Goal: Communication & Community: Answer question/provide support

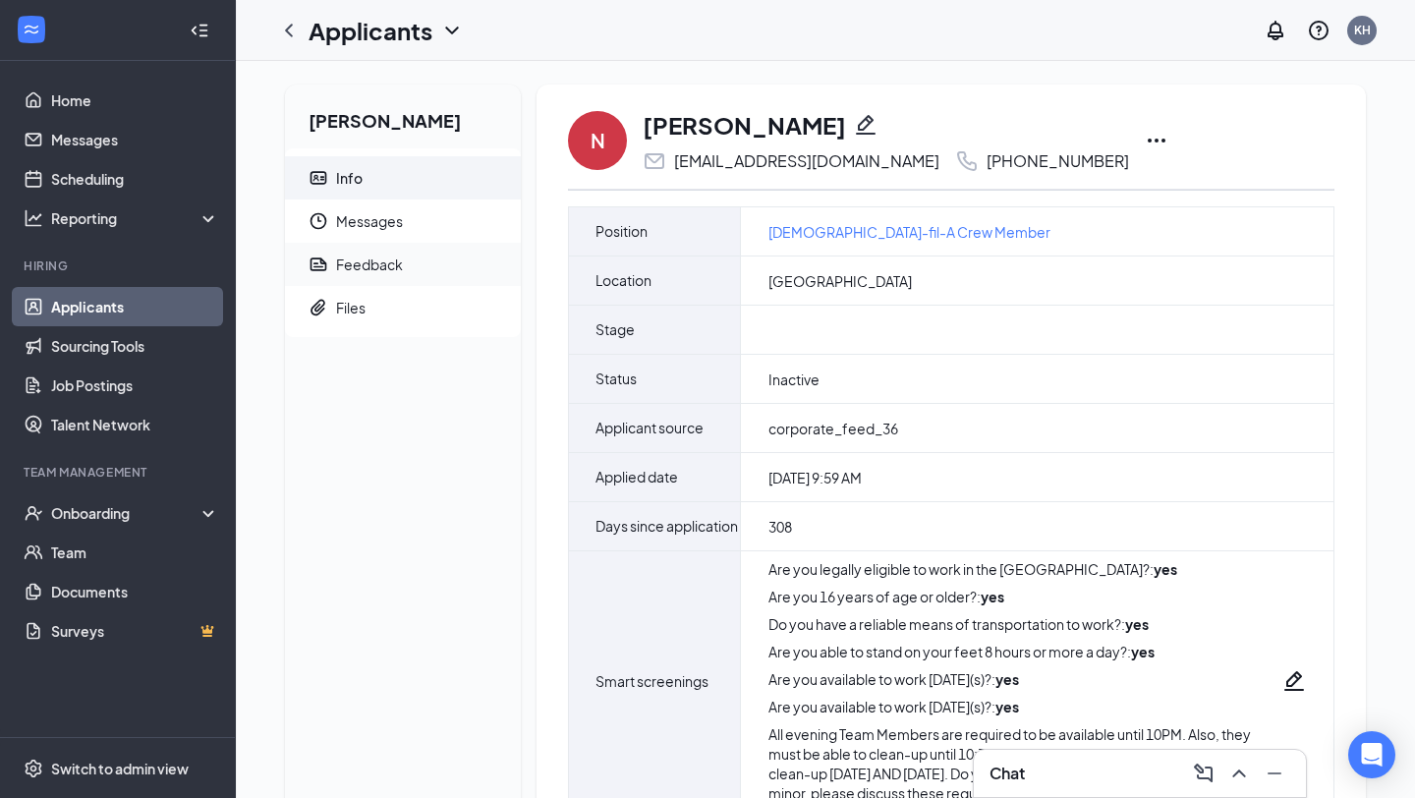
click at [401, 262] on div "Feedback" at bounding box center [369, 265] width 67 height 20
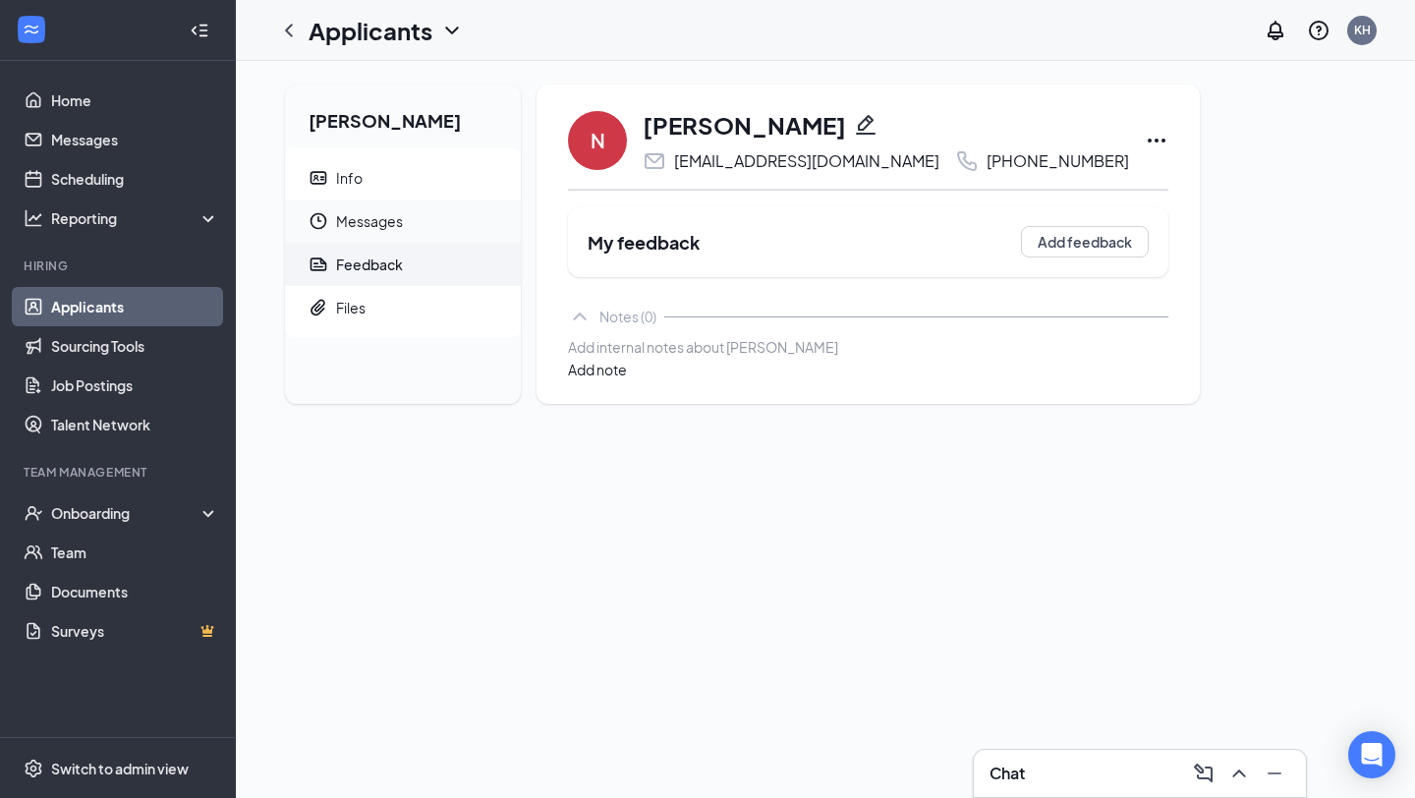
click at [394, 222] on span "Messages" at bounding box center [420, 221] width 169 height 43
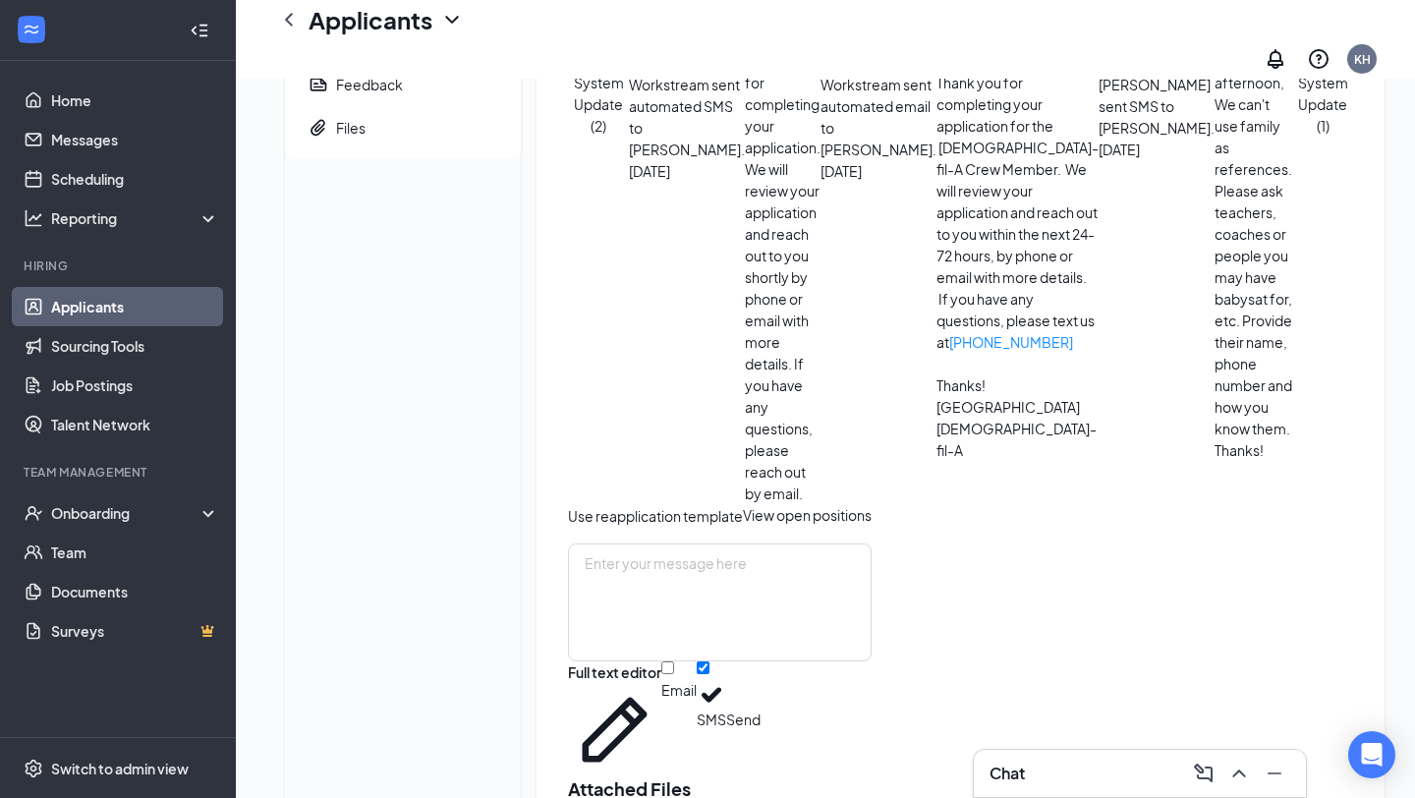
scroll to position [207, 0]
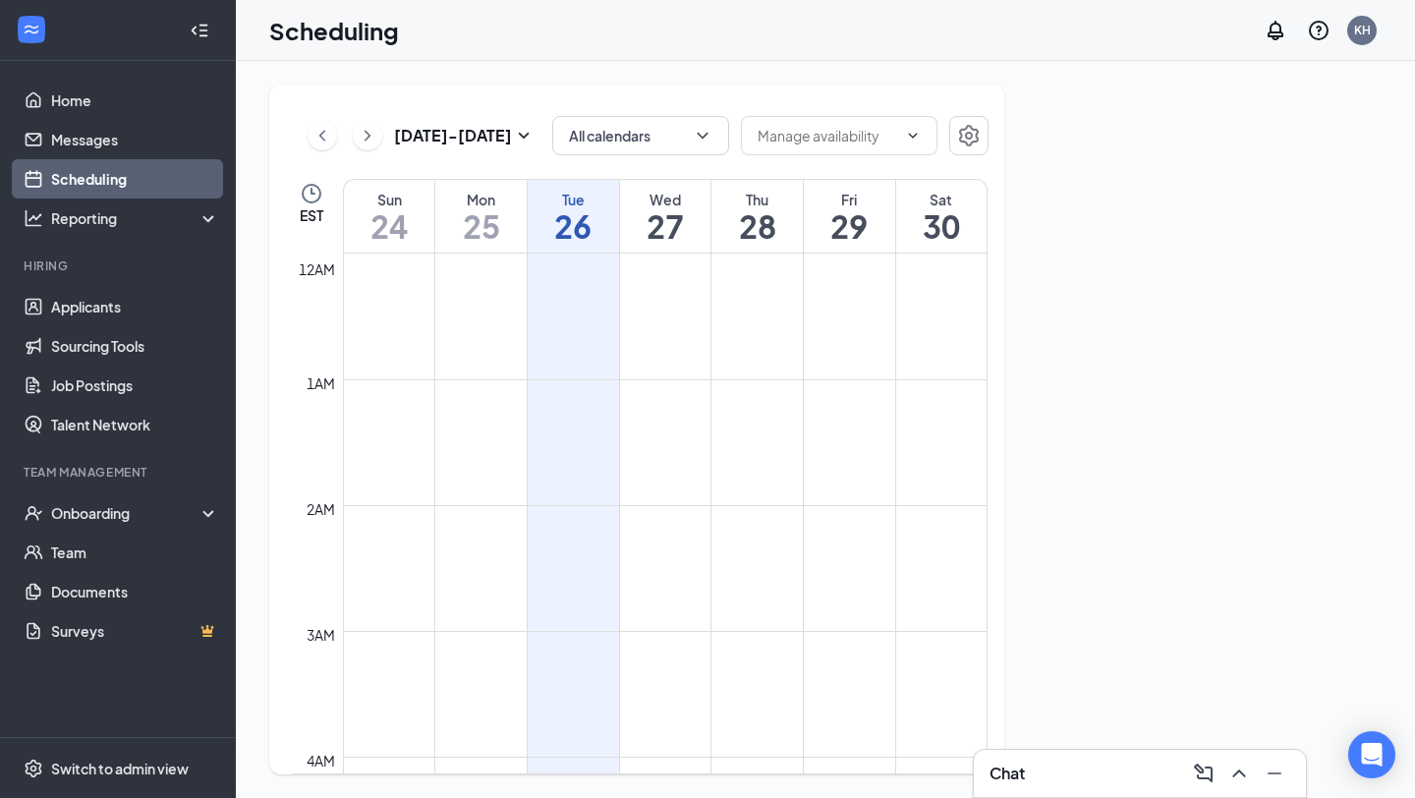
scroll to position [966, 0]
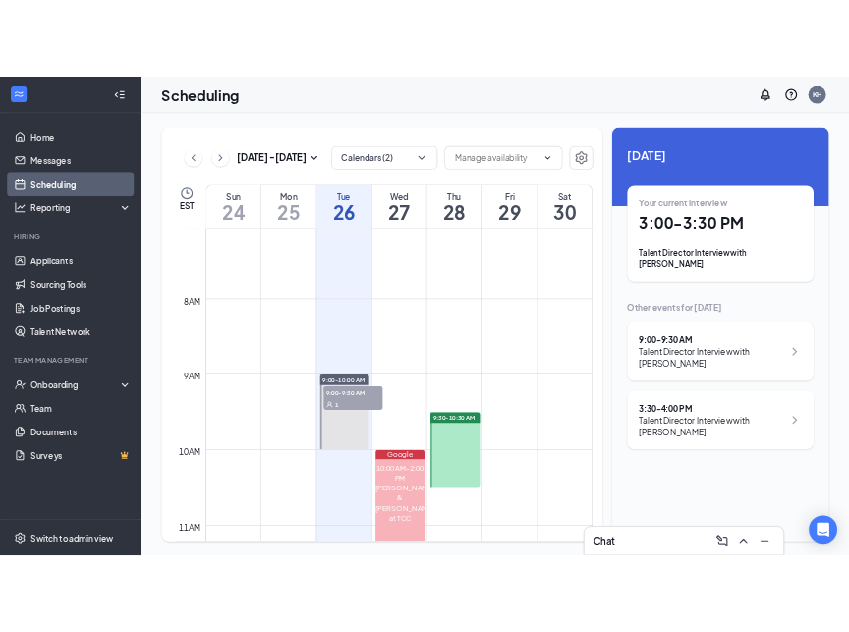
scroll to position [828, 0]
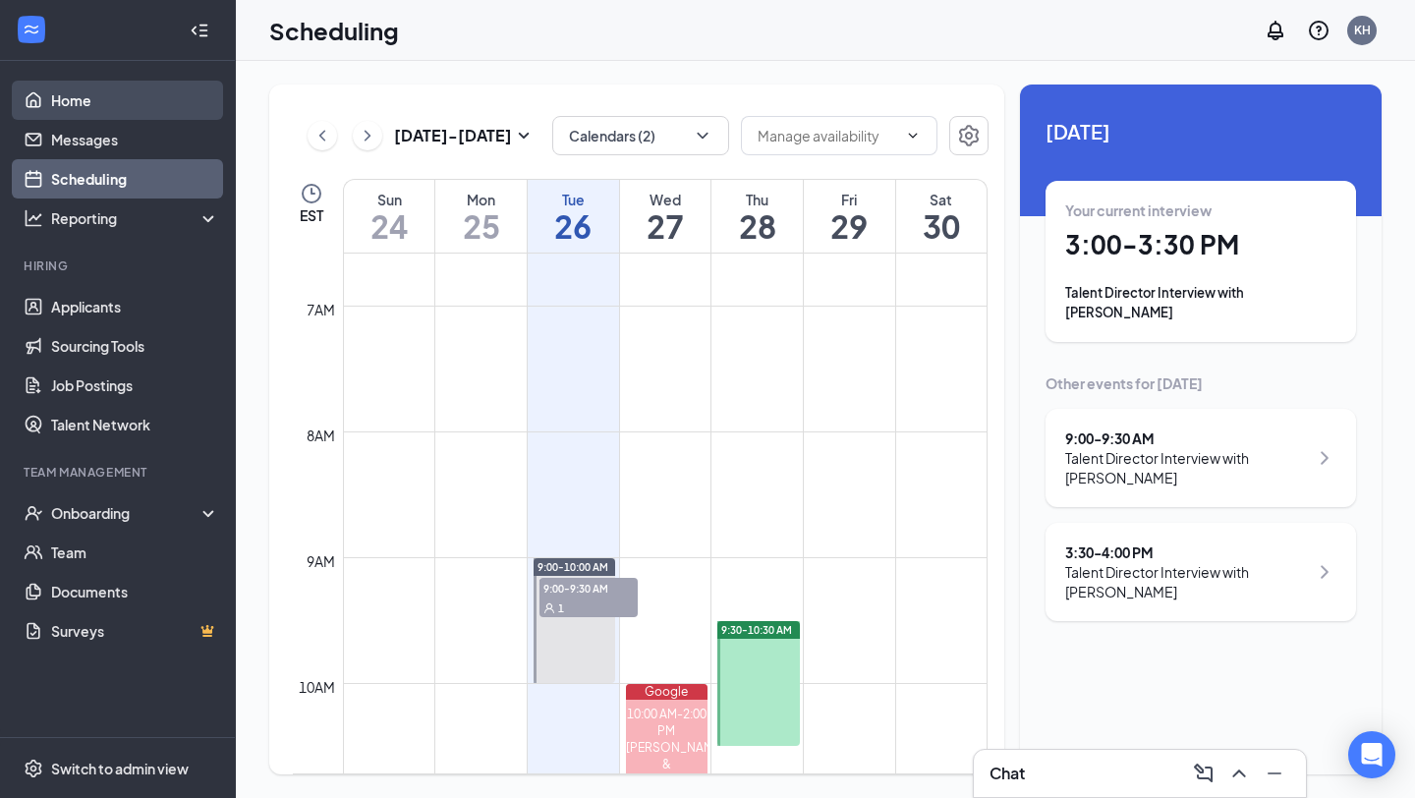
click at [107, 99] on link "Home" at bounding box center [135, 100] width 168 height 39
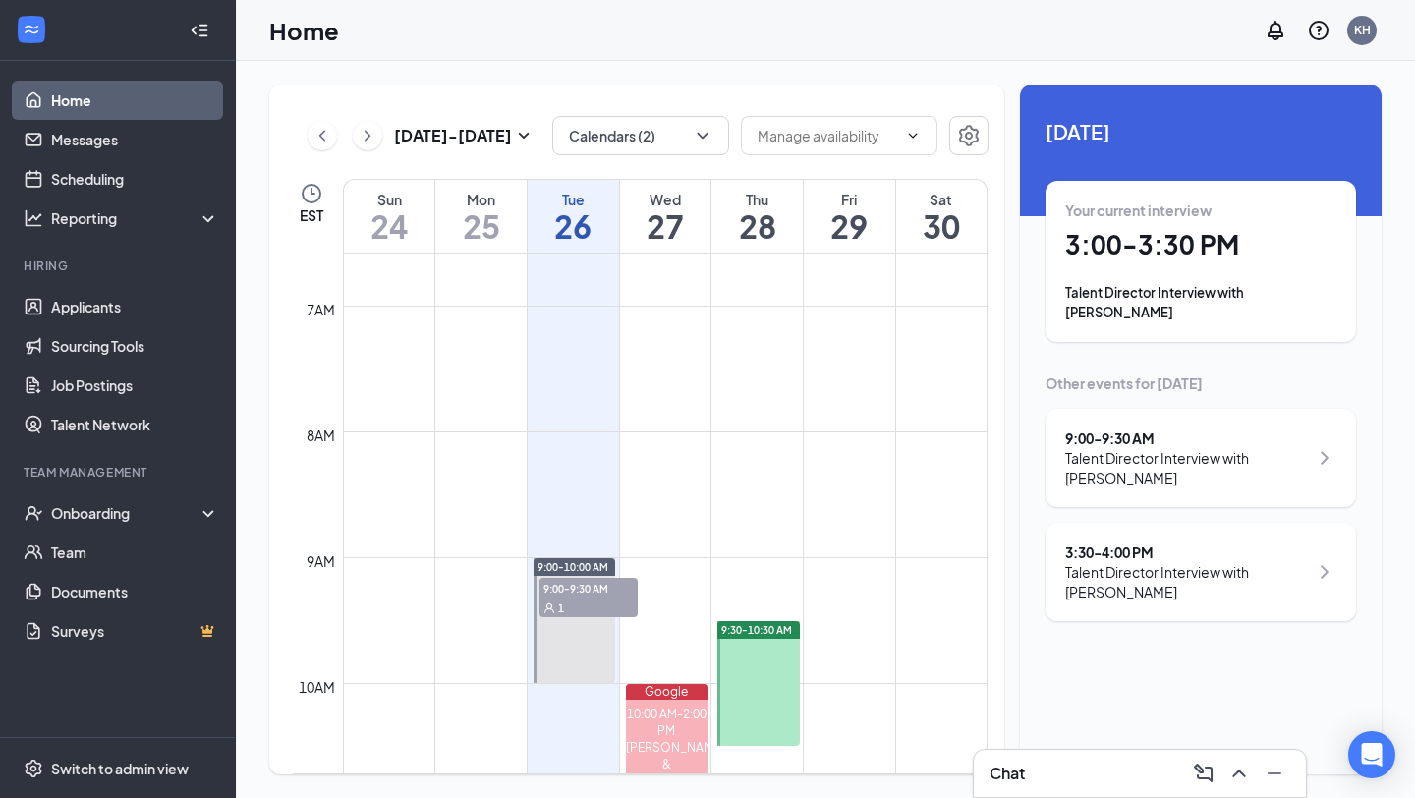
click at [108, 94] on link "Home" at bounding box center [135, 100] width 168 height 39
click at [1120, 562] on div "Talent Director Interview with [PERSON_NAME]" at bounding box center [1186, 581] width 243 height 39
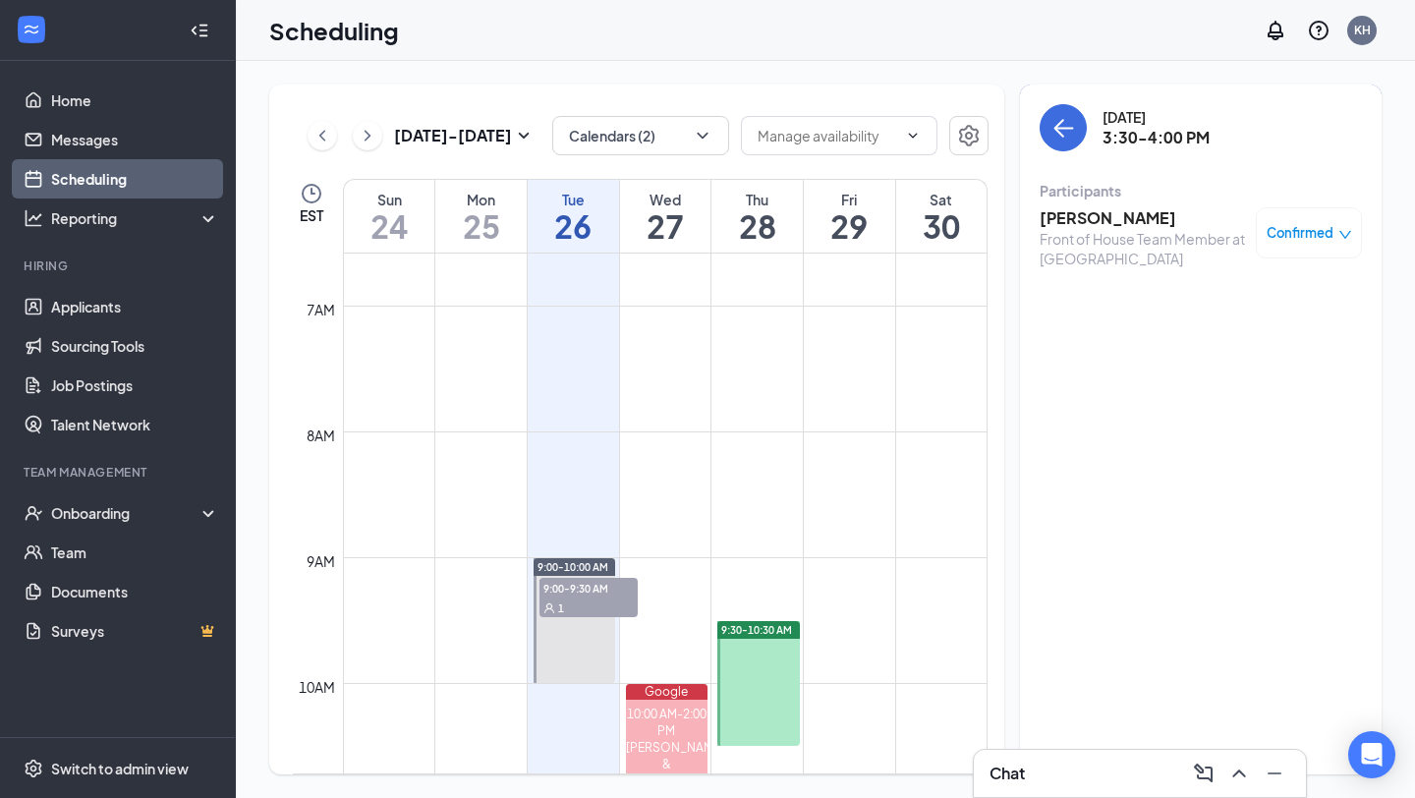
click at [1075, 222] on h3 "[PERSON_NAME]" at bounding box center [1143, 218] width 206 height 22
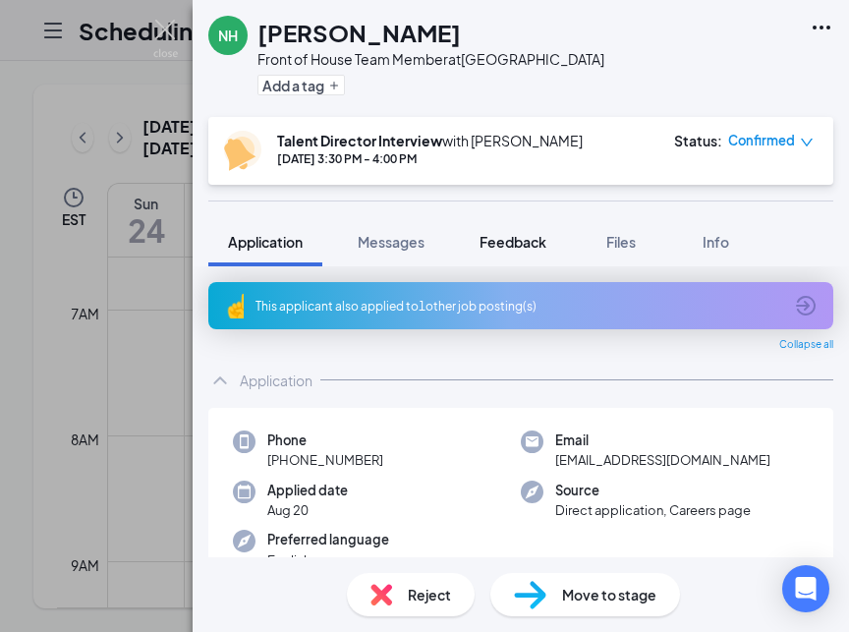
click at [506, 242] on span "Feedback" at bounding box center [513, 242] width 67 height 18
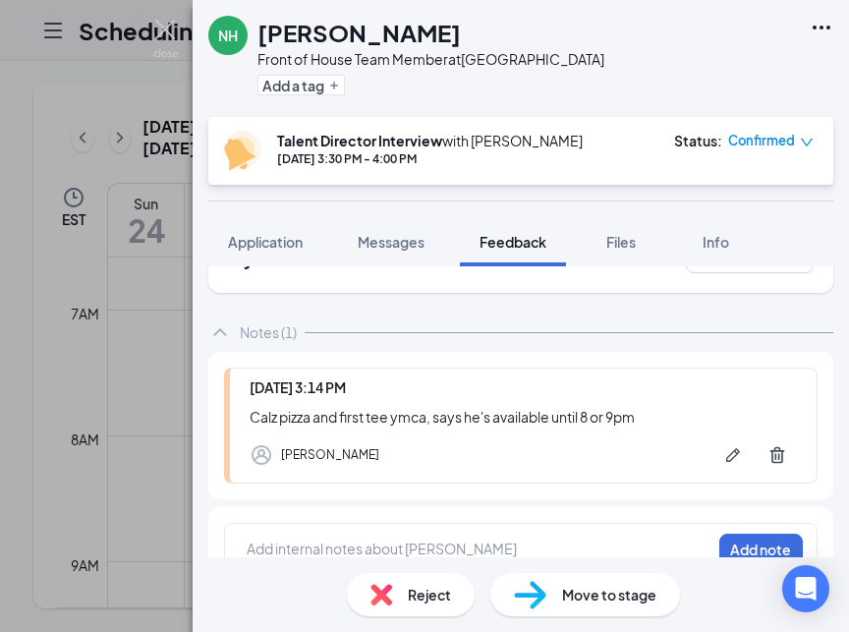
scroll to position [64, 0]
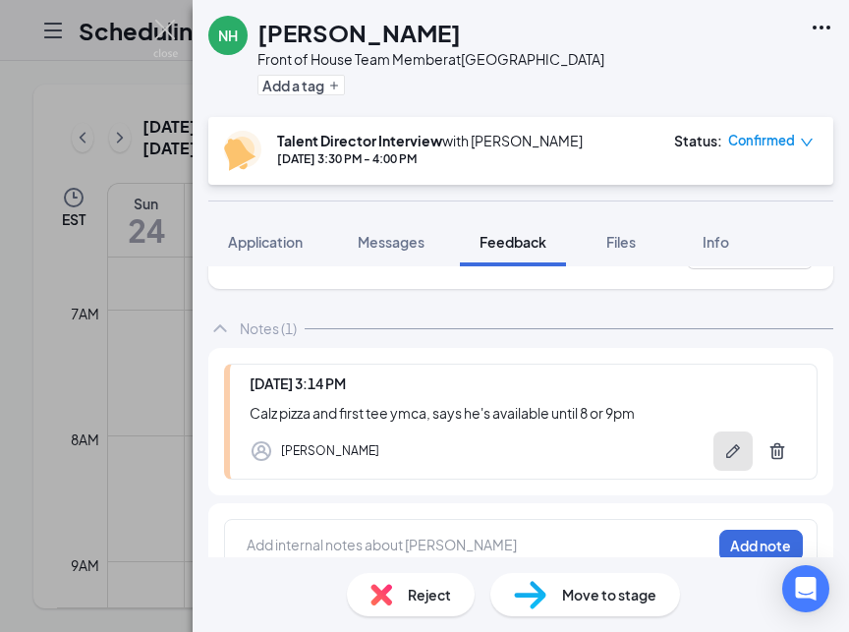
click at [735, 446] on icon "Pen" at bounding box center [733, 451] width 20 height 20
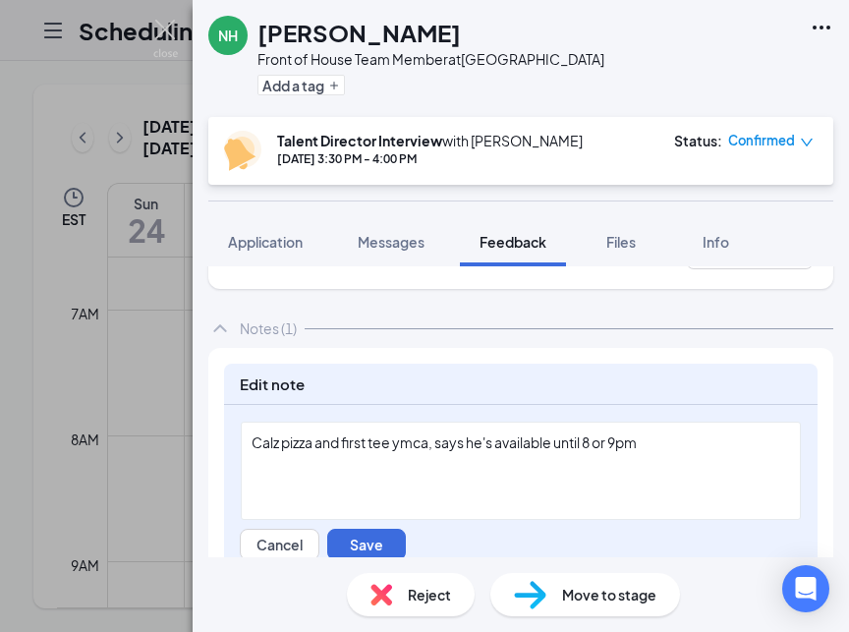
click at [666, 442] on div "Calz pizza and first tee ymca, says he's available until 8 or 9pm" at bounding box center [521, 442] width 539 height 21
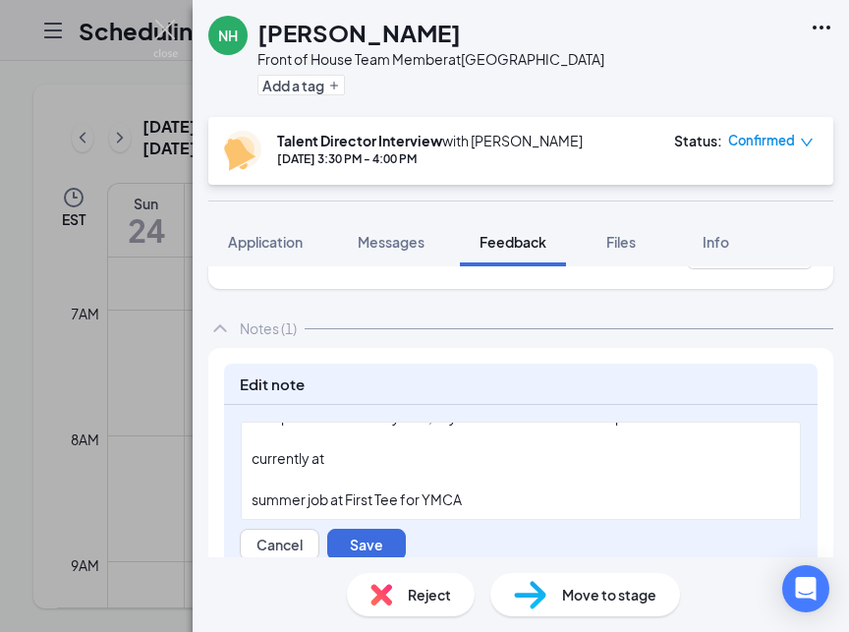
click at [345, 463] on div "currently at" at bounding box center [521, 458] width 539 height 21
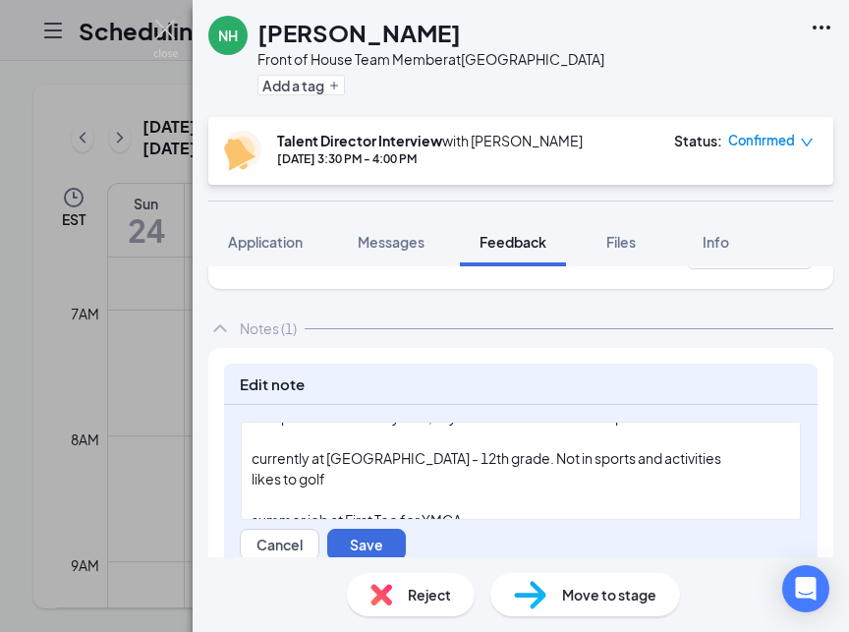
scroll to position [47, 0]
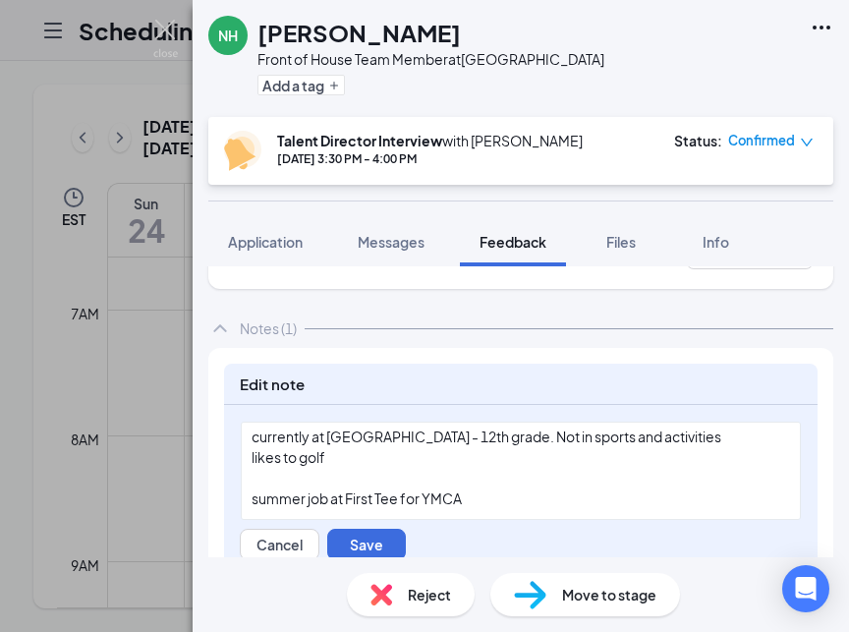
click at [487, 499] on div "summer job at First Tee for YMCA" at bounding box center [521, 498] width 539 height 21
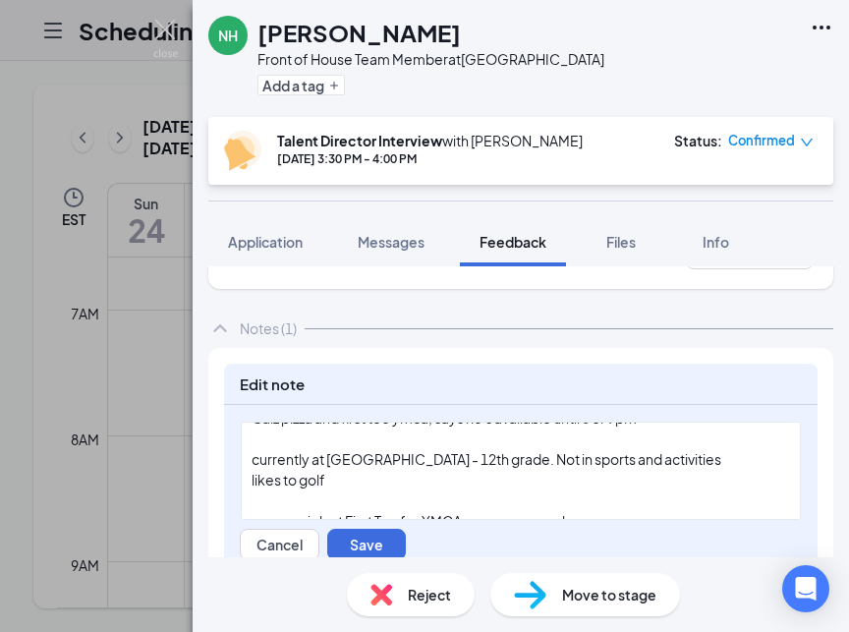
scroll to position [0, 0]
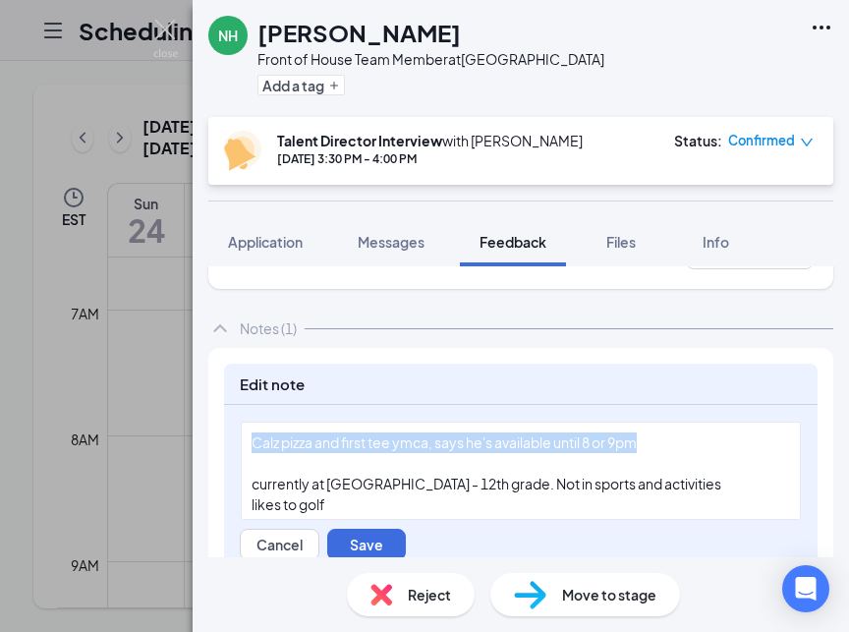
drag, startPoint x: 658, startPoint y: 446, endPoint x: 247, endPoint y: 448, distance: 411.8
click at [247, 448] on div "Calz pizza and first tee ymca, says he's available until 8 or 9pm currently at …" at bounding box center [521, 471] width 560 height 98
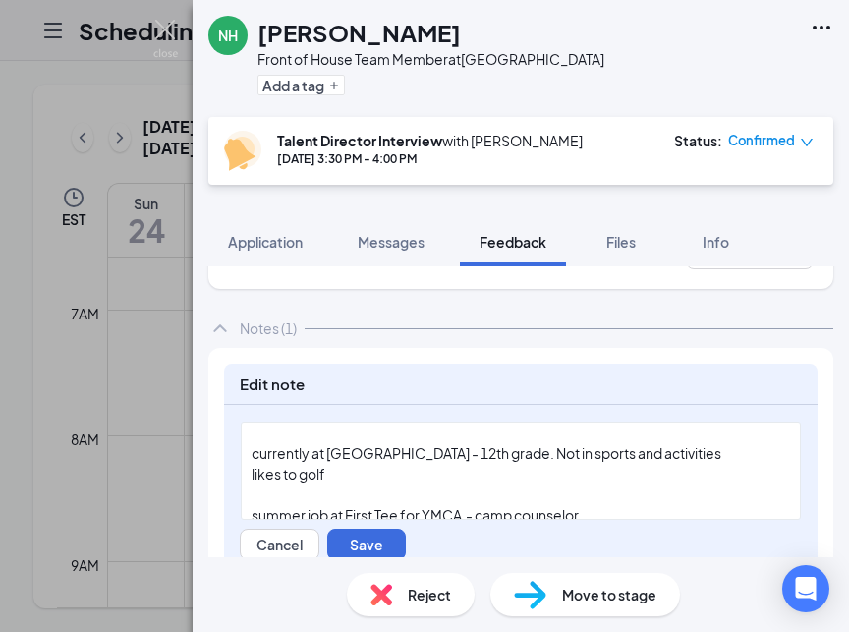
scroll to position [38, 0]
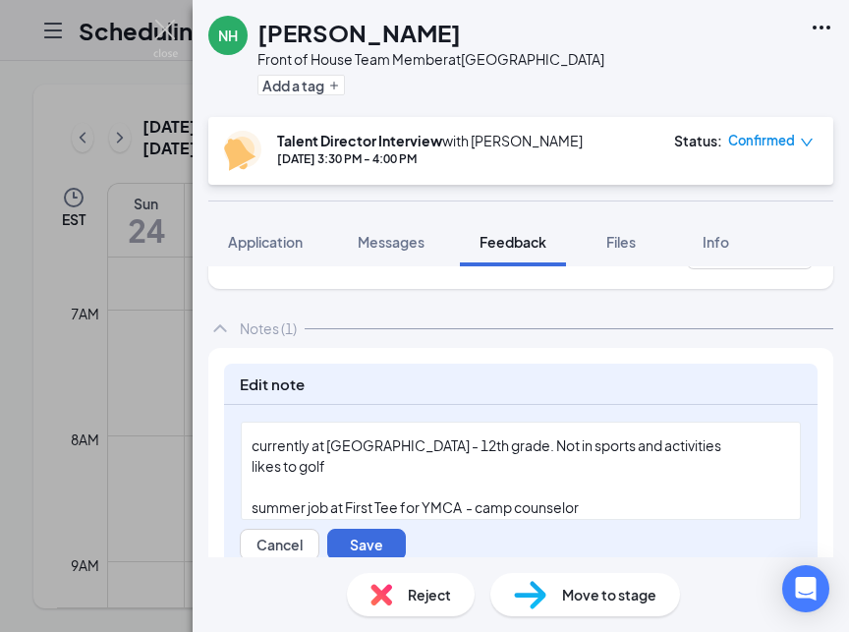
click at [595, 502] on div "summer job at First Tee for YMCA - camp counselor" at bounding box center [521, 507] width 539 height 21
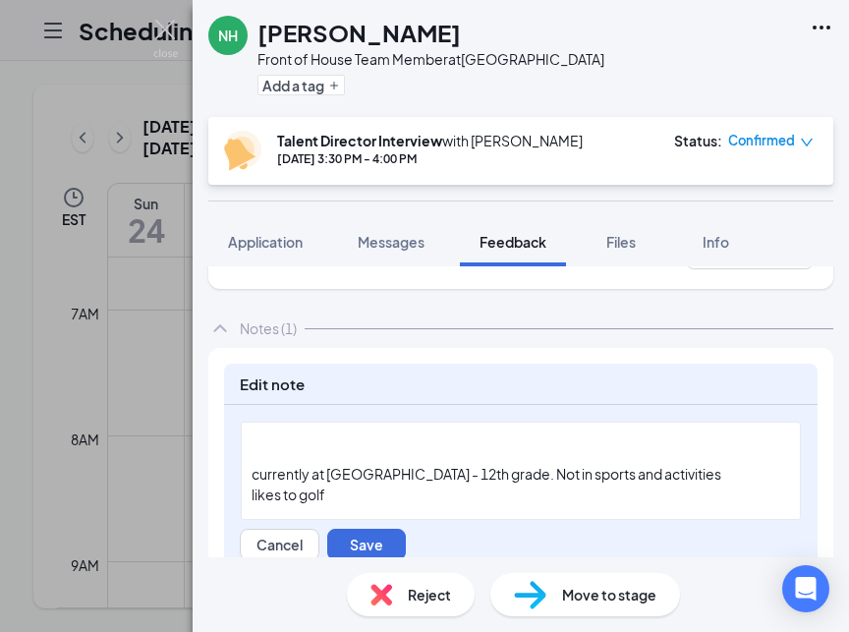
scroll to position [0, 0]
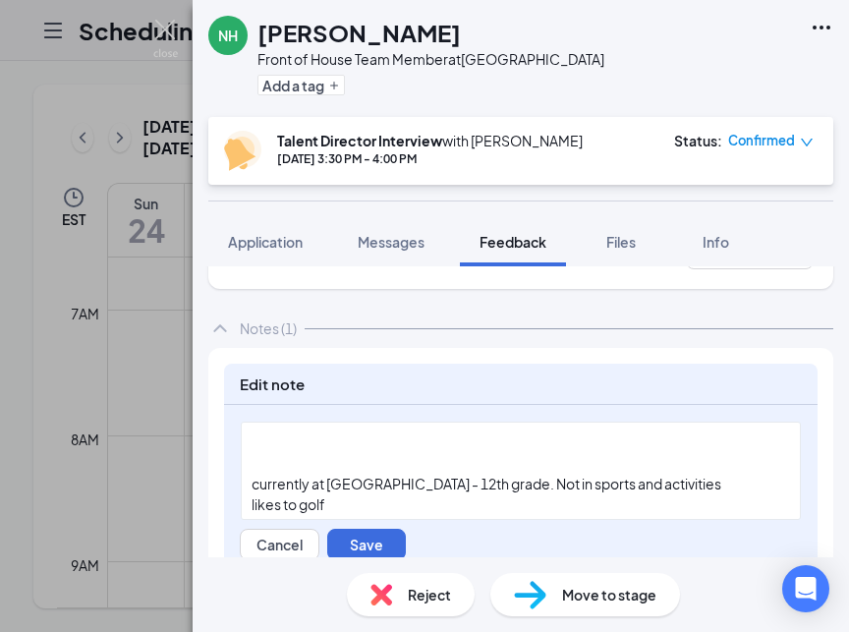
click at [304, 443] on div at bounding box center [521, 442] width 539 height 21
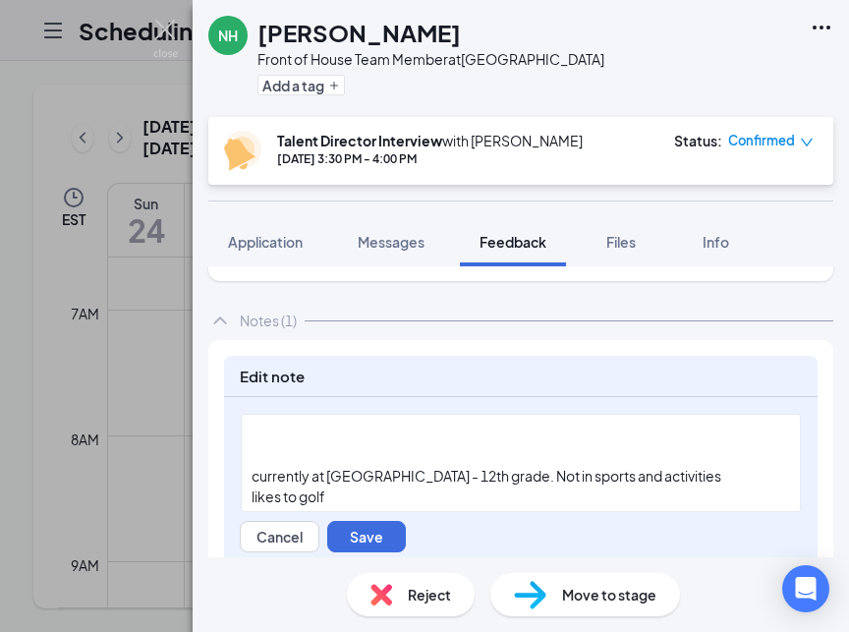
scroll to position [130, 0]
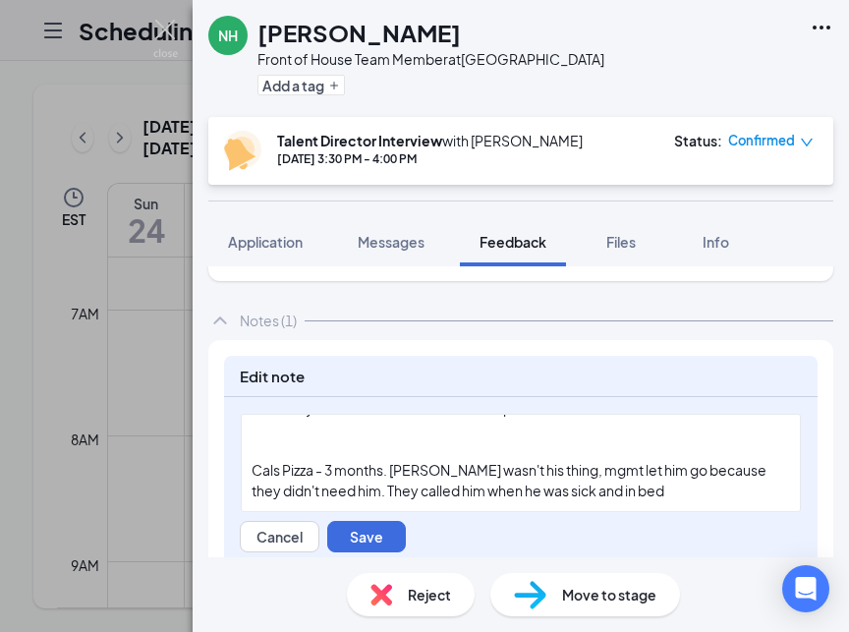
click at [647, 492] on div "Cals Pizza - 3 months. [PERSON_NAME] wasn't his thing, mgmt let him go because …" at bounding box center [521, 480] width 539 height 41
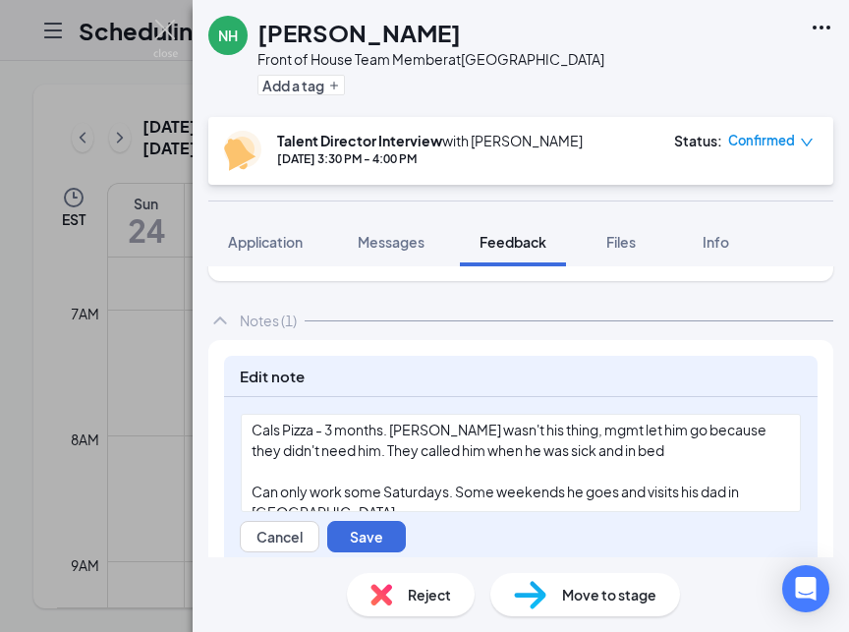
scroll to position [180, 0]
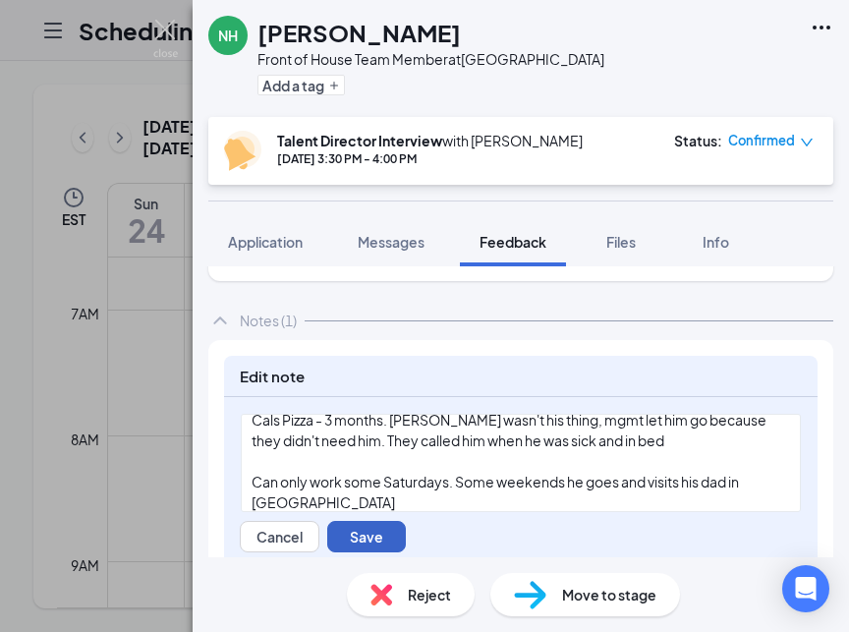
click at [355, 532] on button "Save" at bounding box center [366, 536] width 79 height 31
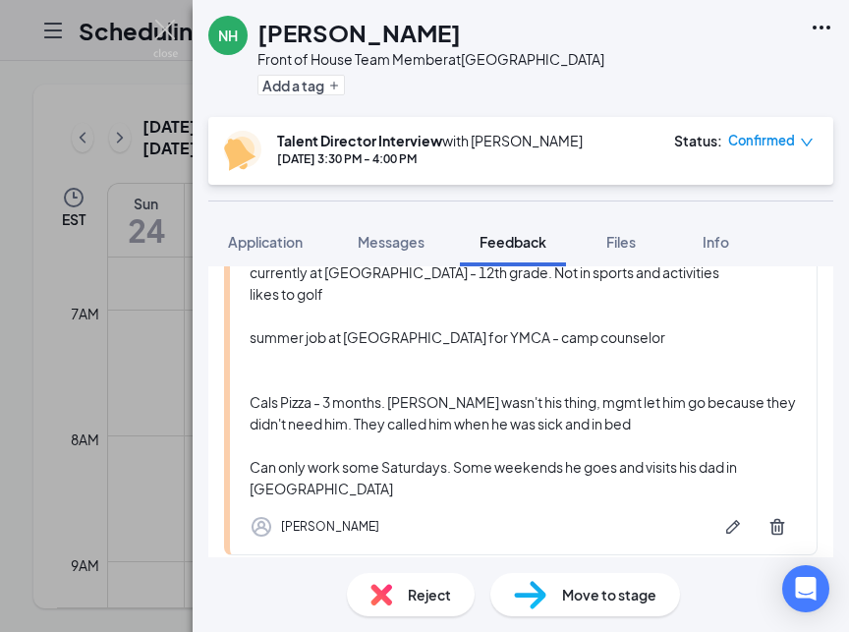
scroll to position [212, 0]
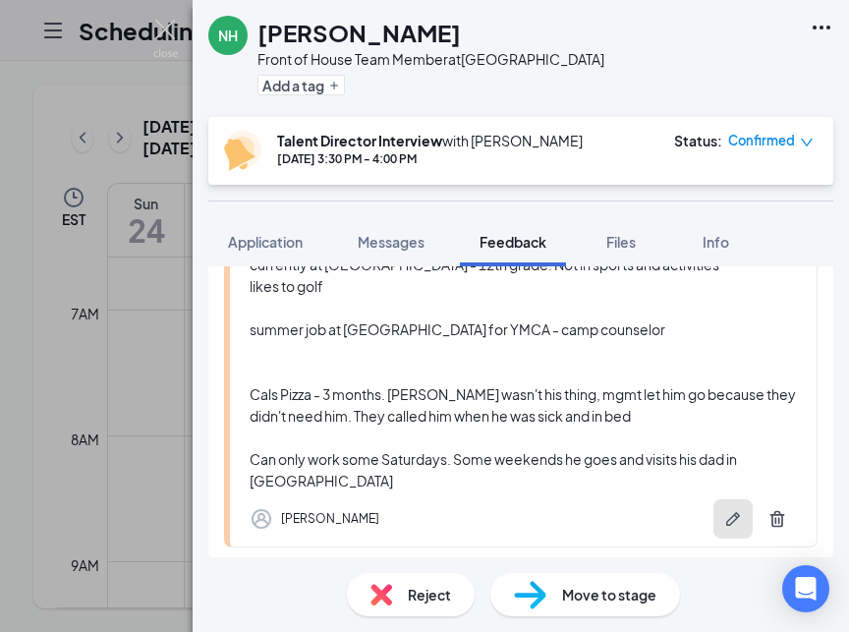
click at [721, 520] on button "button" at bounding box center [732, 518] width 39 height 39
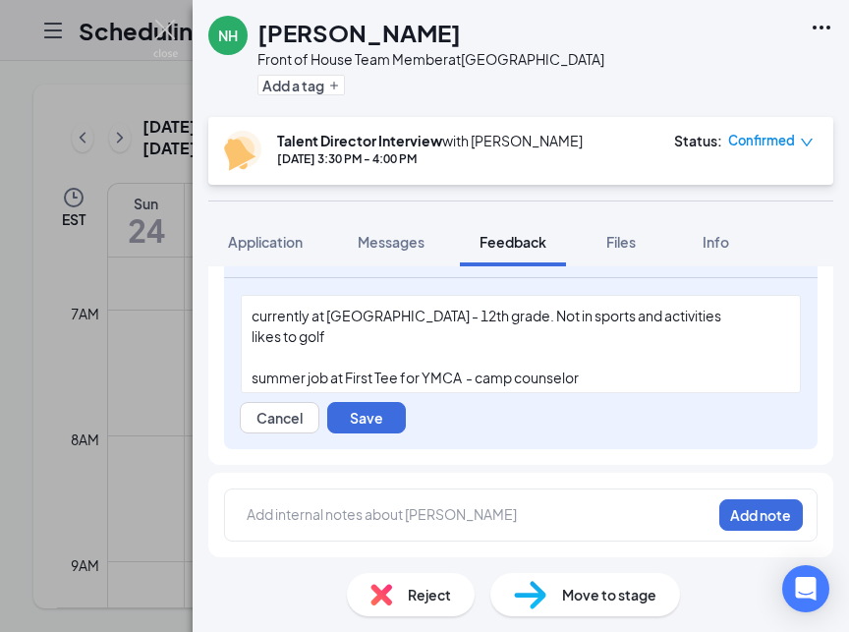
scroll to position [96, 0]
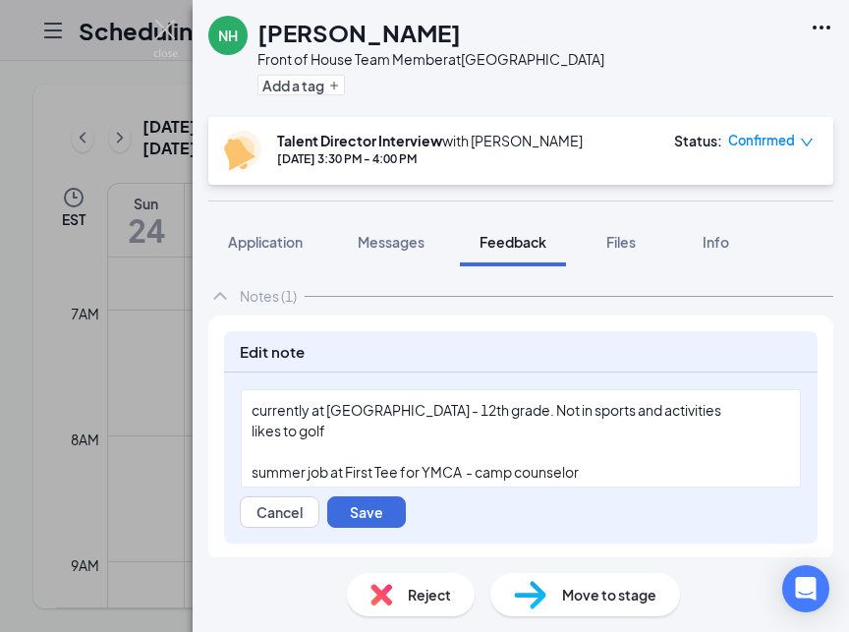
click at [252, 408] on span "currently at [GEOGRAPHIC_DATA] - 12th grade. Not in sports and activities" at bounding box center [487, 410] width 470 height 18
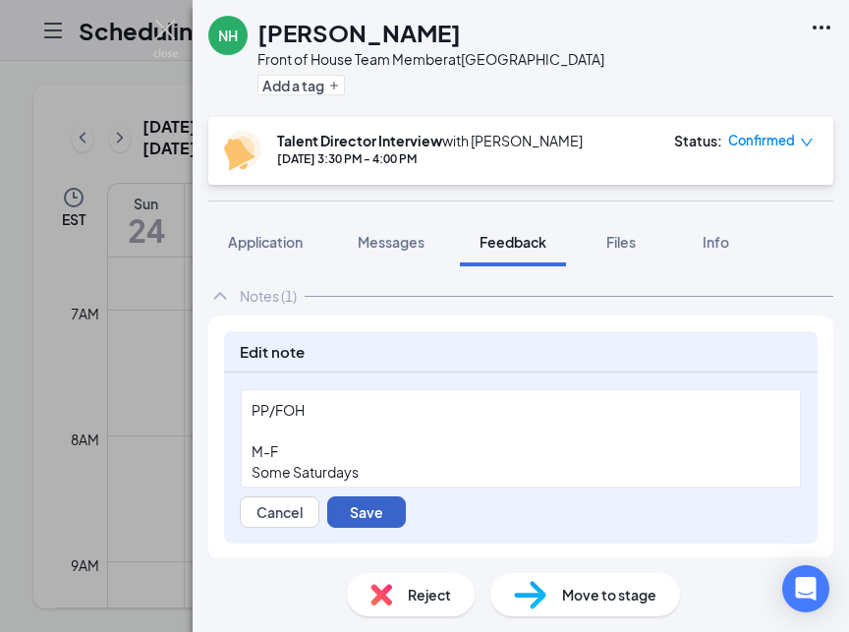
click at [359, 505] on button "Save" at bounding box center [366, 511] width 79 height 31
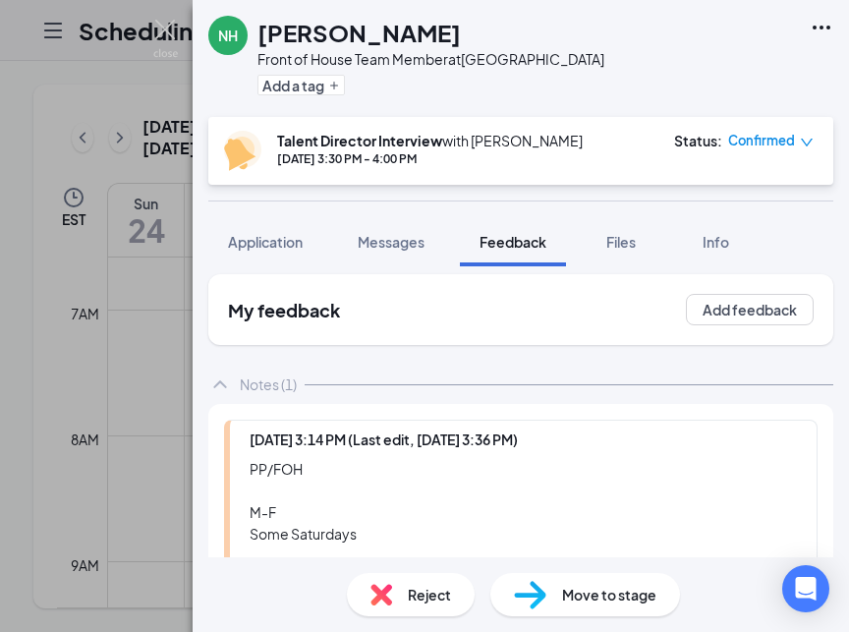
scroll to position [0, 0]
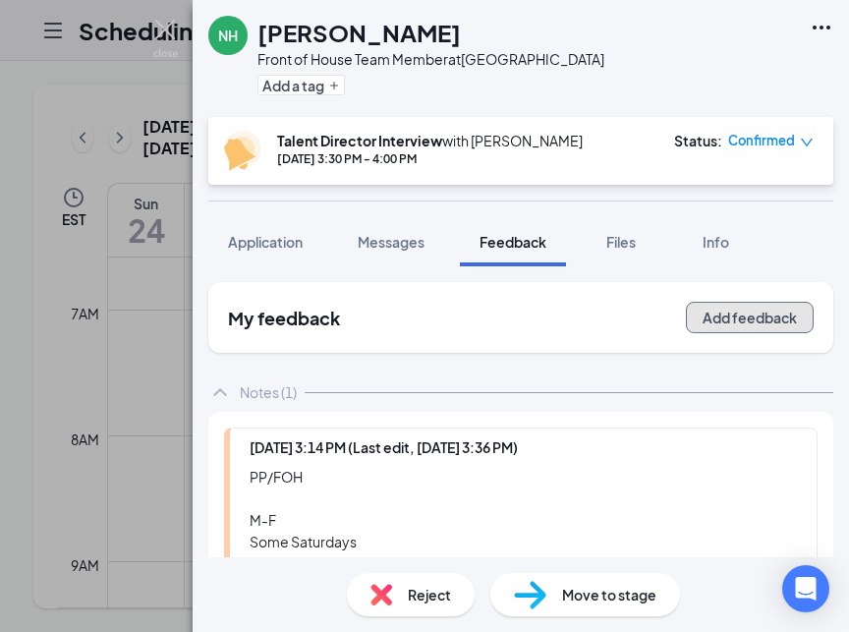
click at [739, 326] on button "Add feedback" at bounding box center [750, 317] width 128 height 31
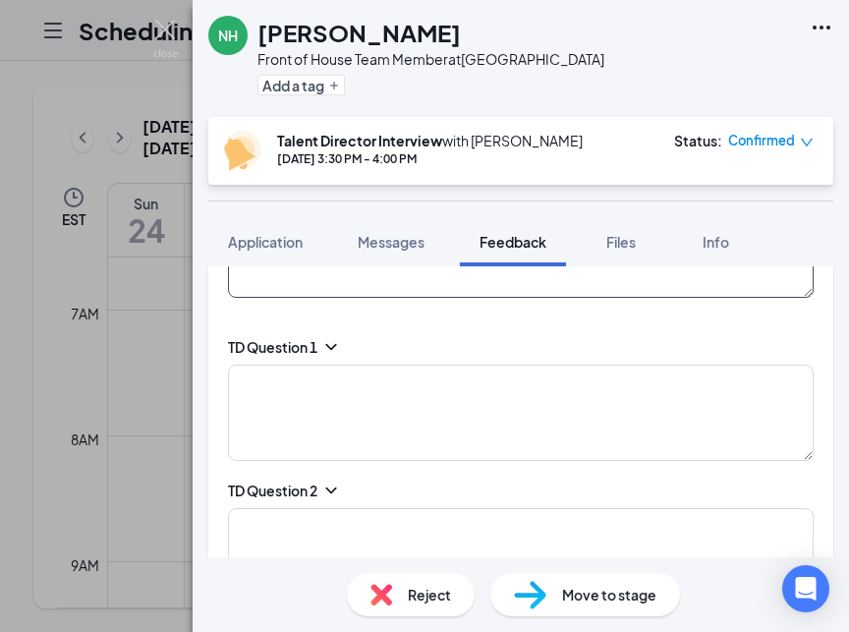
scroll to position [239, 0]
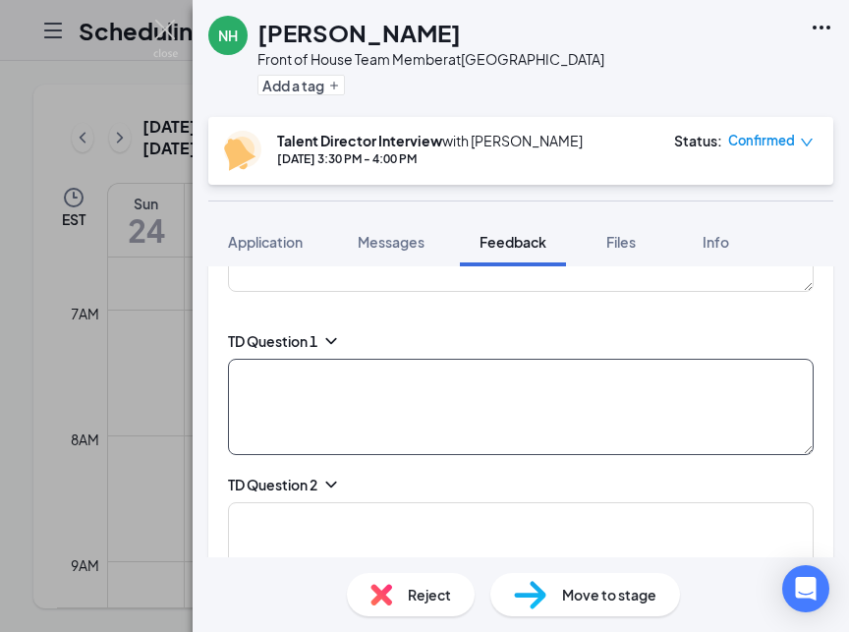
click at [322, 376] on textarea at bounding box center [521, 407] width 586 height 96
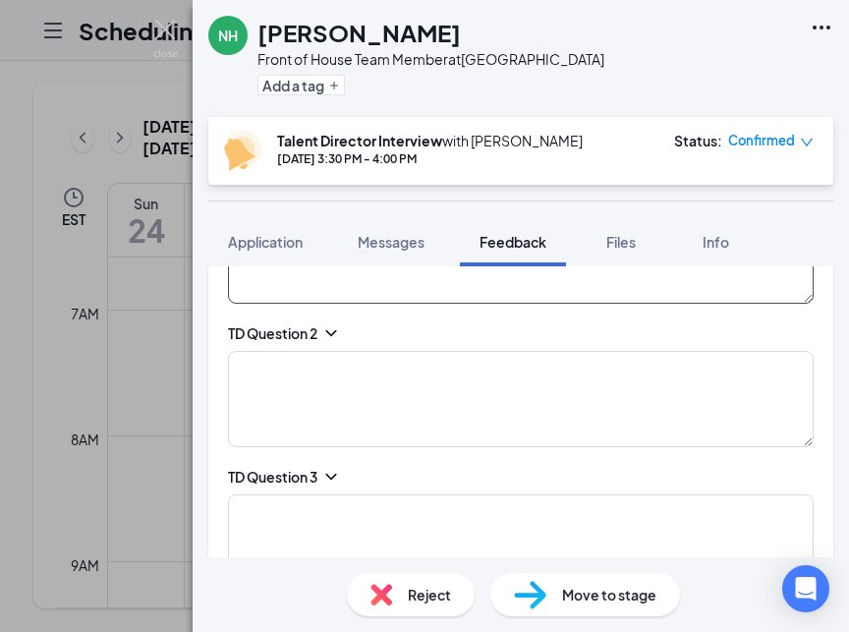
scroll to position [398, 0]
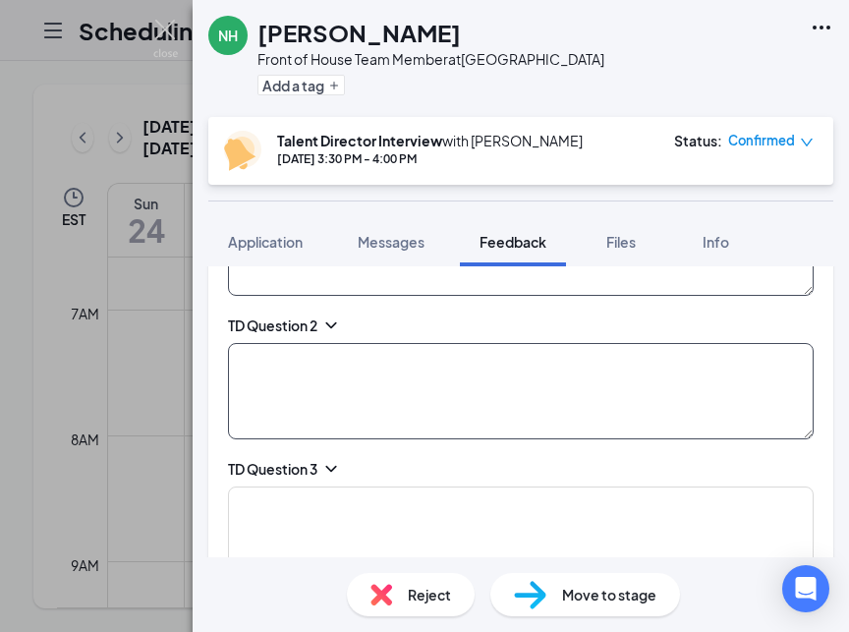
type textarea "best location, good people, good place to work at"
click at [348, 372] on textarea at bounding box center [521, 391] width 586 height 96
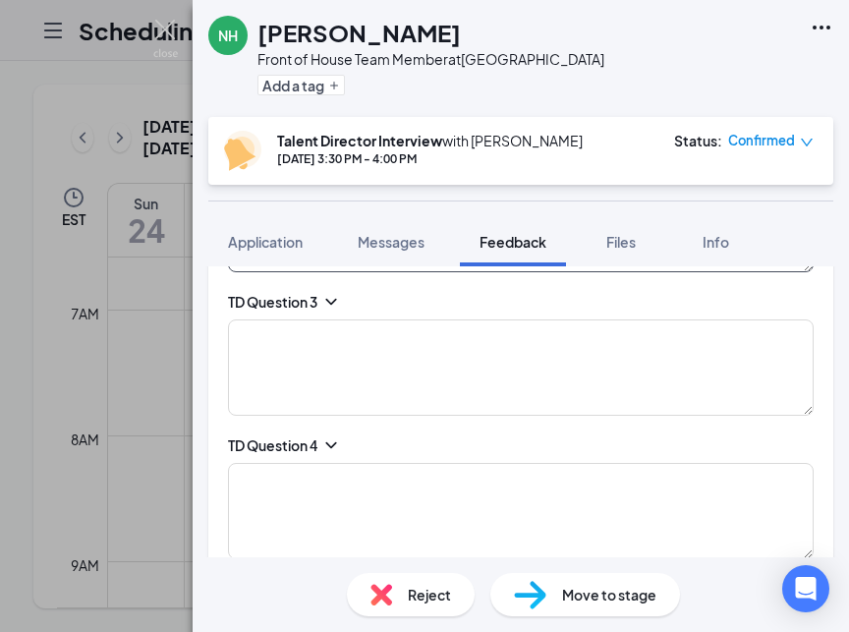
scroll to position [568, 0]
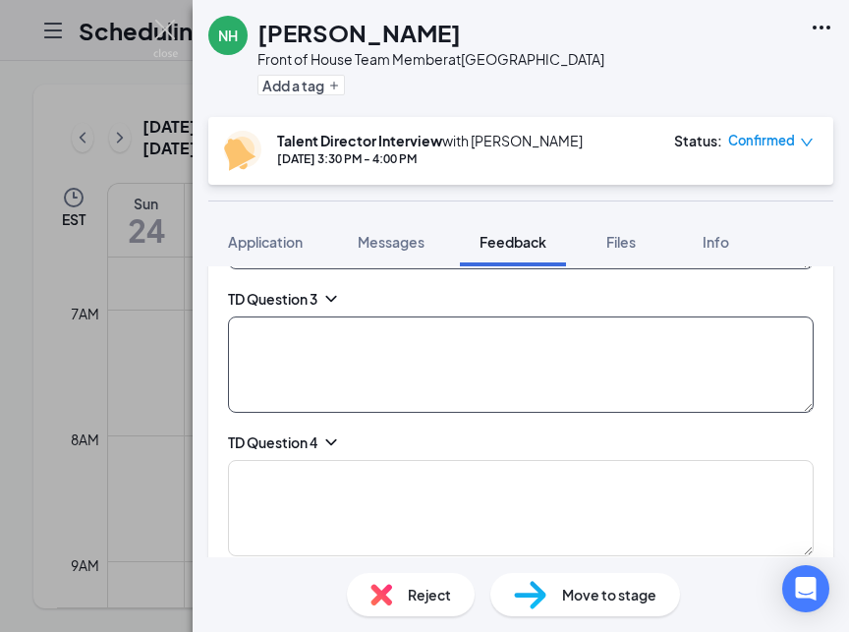
type textarea "at summer camp - had some kids looked up to him and had fun times with him"
click at [298, 337] on textarea at bounding box center [521, 364] width 586 height 96
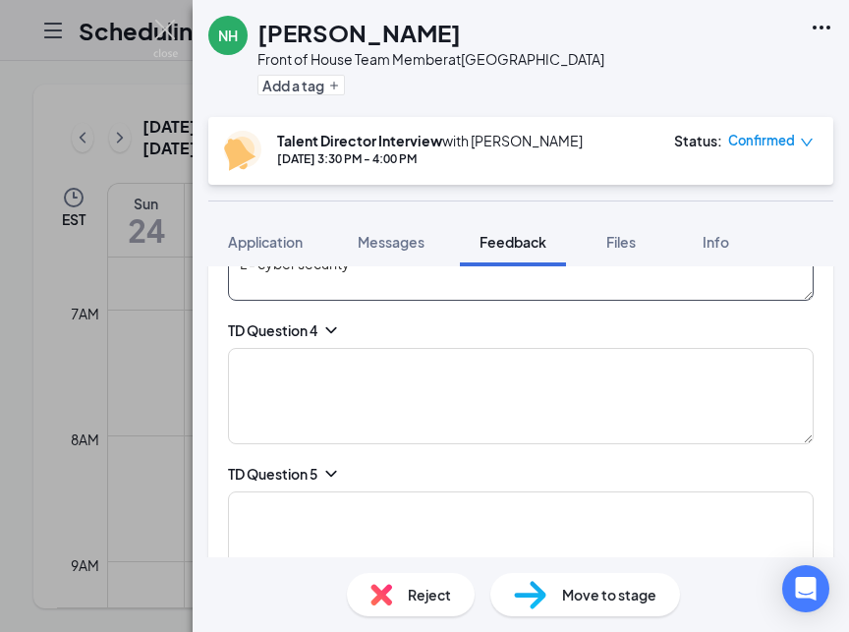
scroll to position [686, 0]
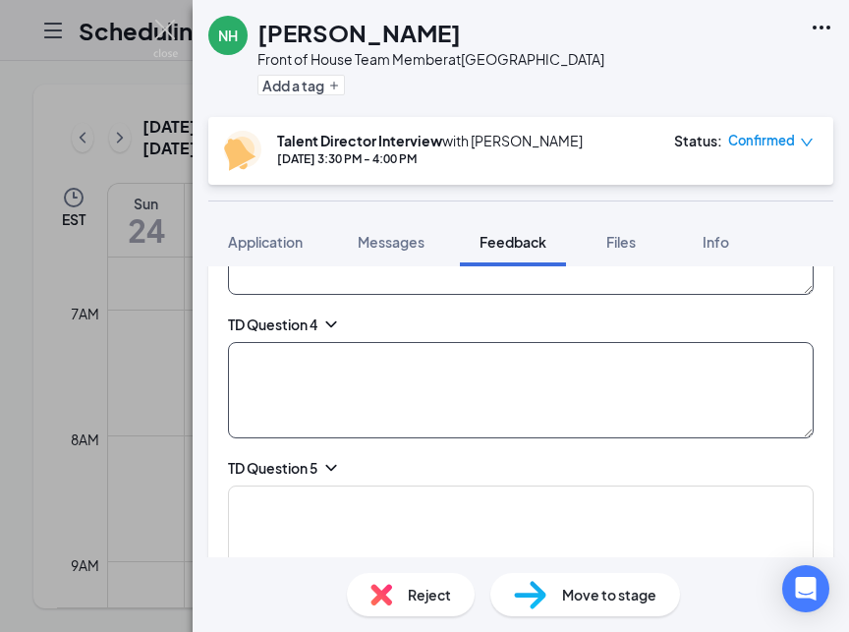
type textarea "S - be better at golf, one on one conversations with people L - cyber security"
click at [278, 362] on textarea at bounding box center [521, 390] width 586 height 96
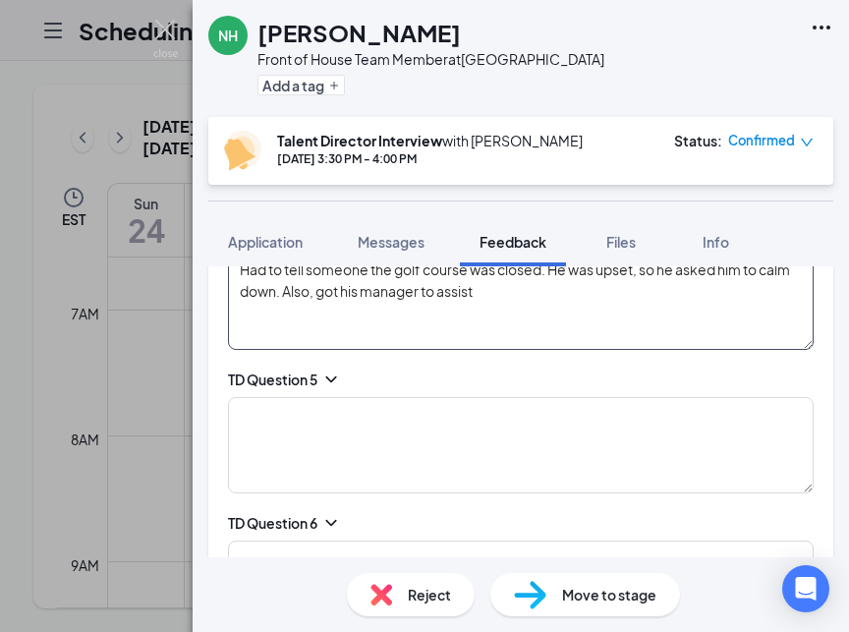
scroll to position [787, 0]
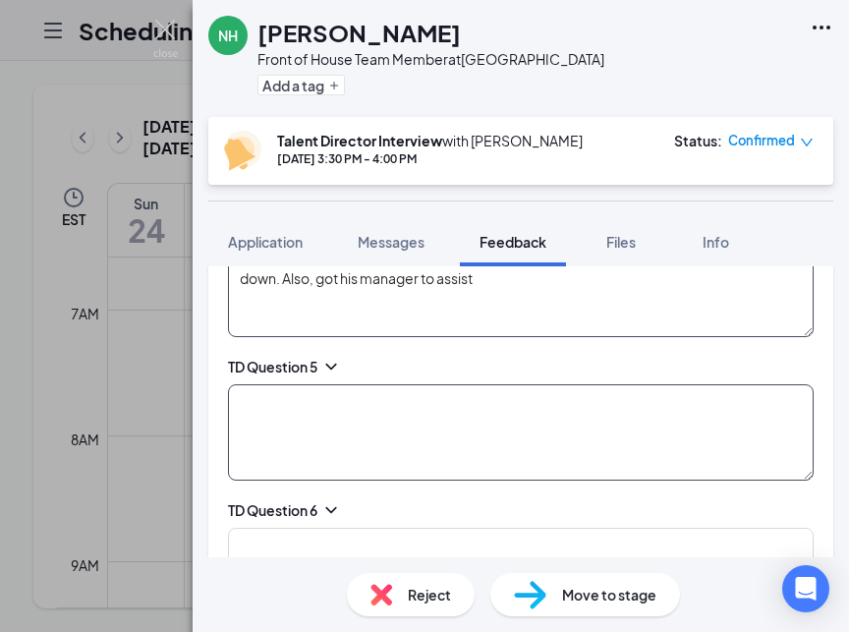
type textarea "Had to tell someone the golf course was closed. He was upset, so he asked him t…"
click at [311, 403] on textarea at bounding box center [521, 432] width 586 height 96
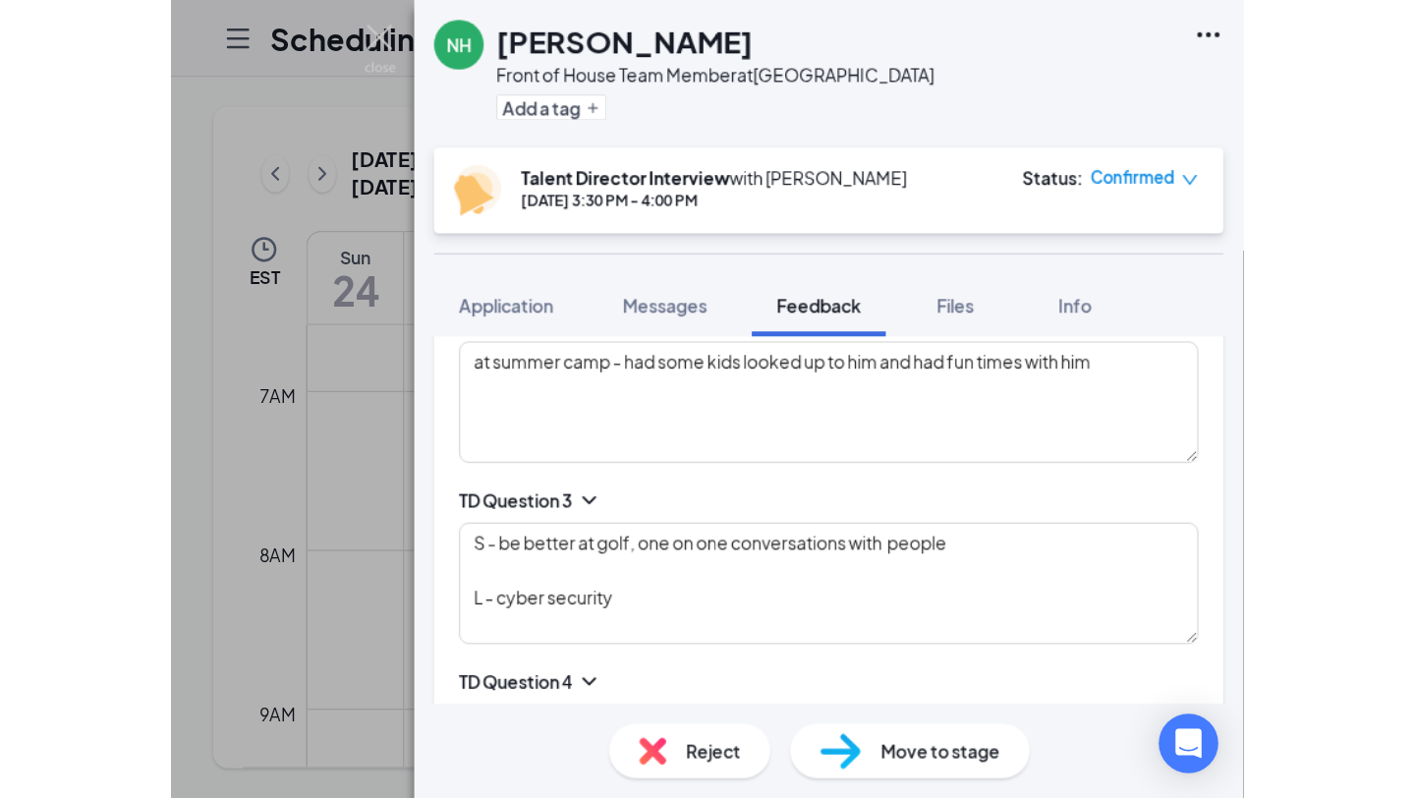
scroll to position [0, 0]
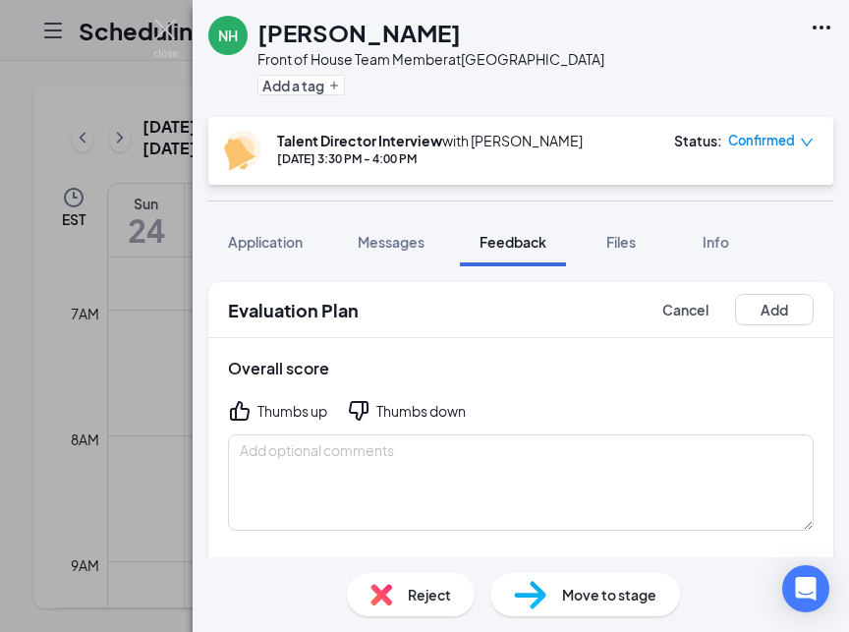
type textarea "fast"
click at [415, 407] on div "Thumbs down" at bounding box center [420, 411] width 89 height 20
click at [770, 314] on button "Add" at bounding box center [774, 309] width 79 height 31
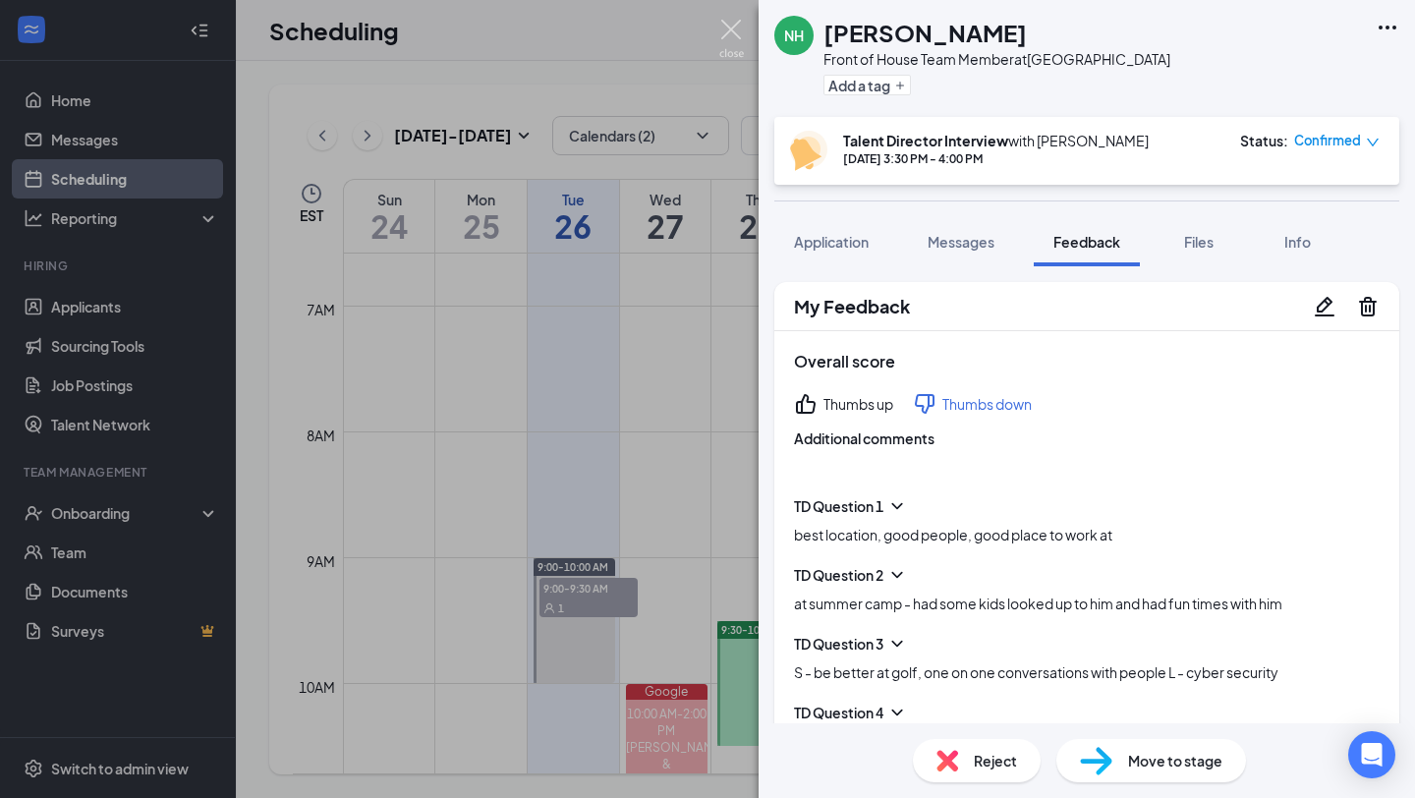
click at [728, 28] on img at bounding box center [731, 39] width 25 height 38
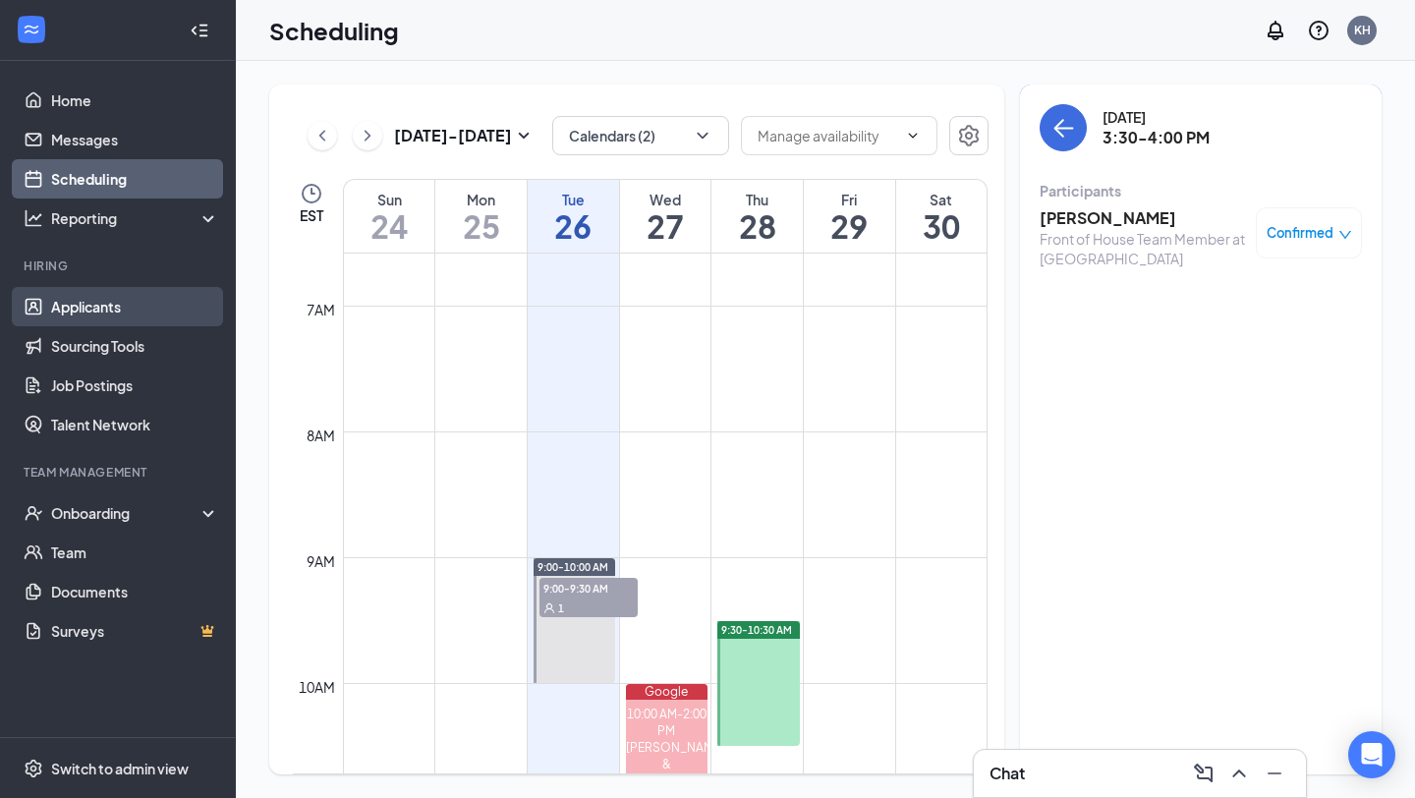
click at [91, 296] on link "Applicants" at bounding box center [135, 306] width 168 height 39
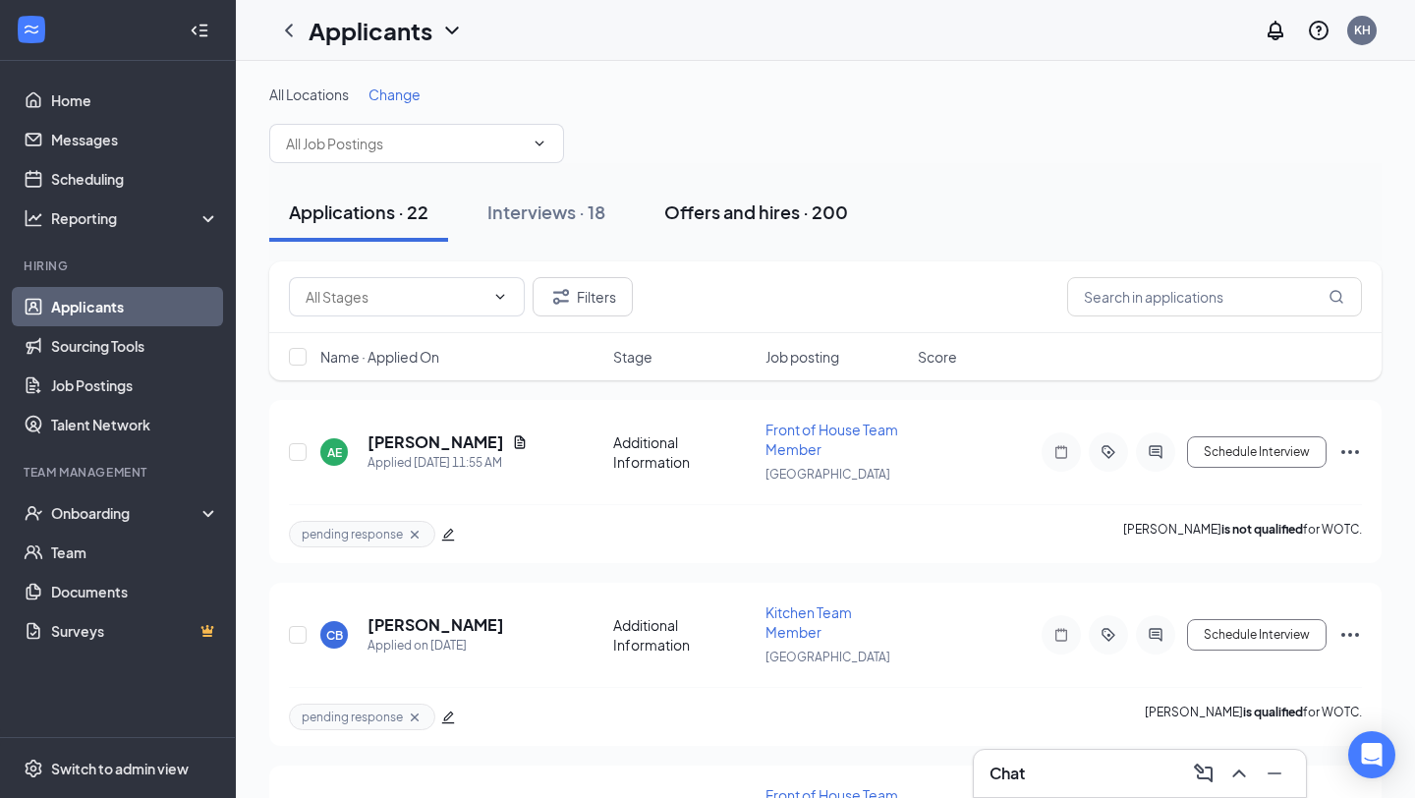
click at [748, 196] on button "Offers and hires · 200" at bounding box center [756, 212] width 223 height 59
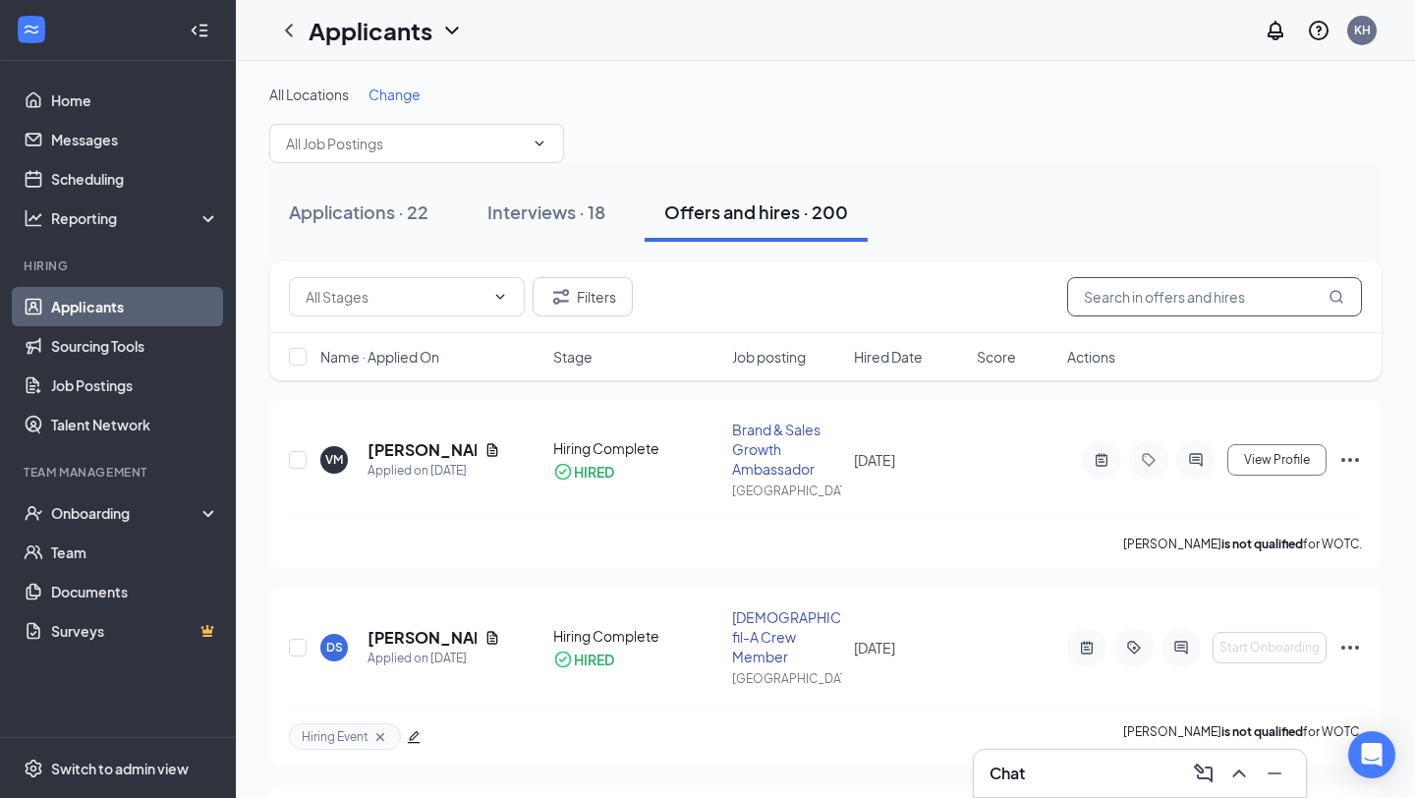
click at [1145, 299] on input "text" at bounding box center [1214, 296] width 295 height 39
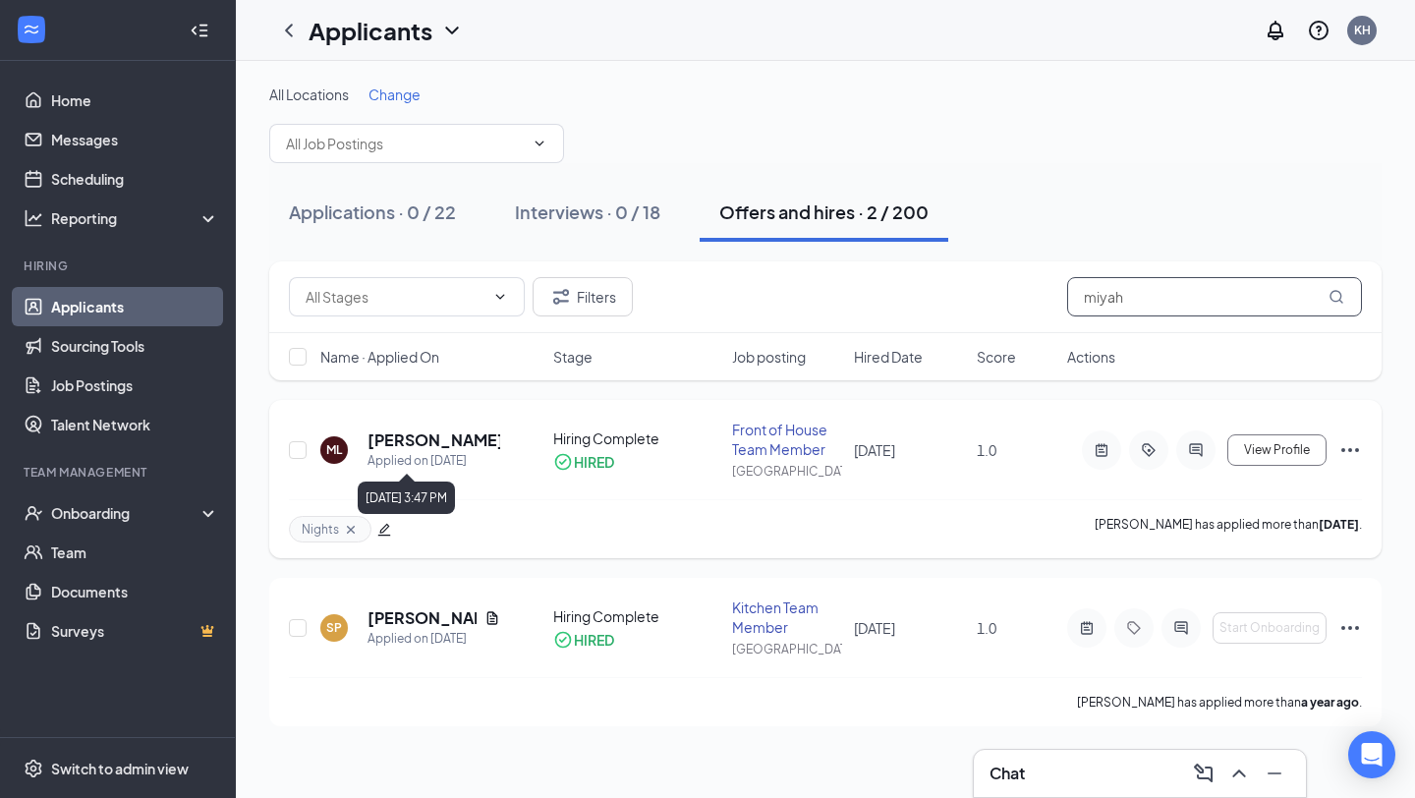
type input "miyah"
click at [406, 438] on h5 "[PERSON_NAME]" at bounding box center [434, 440] width 133 height 22
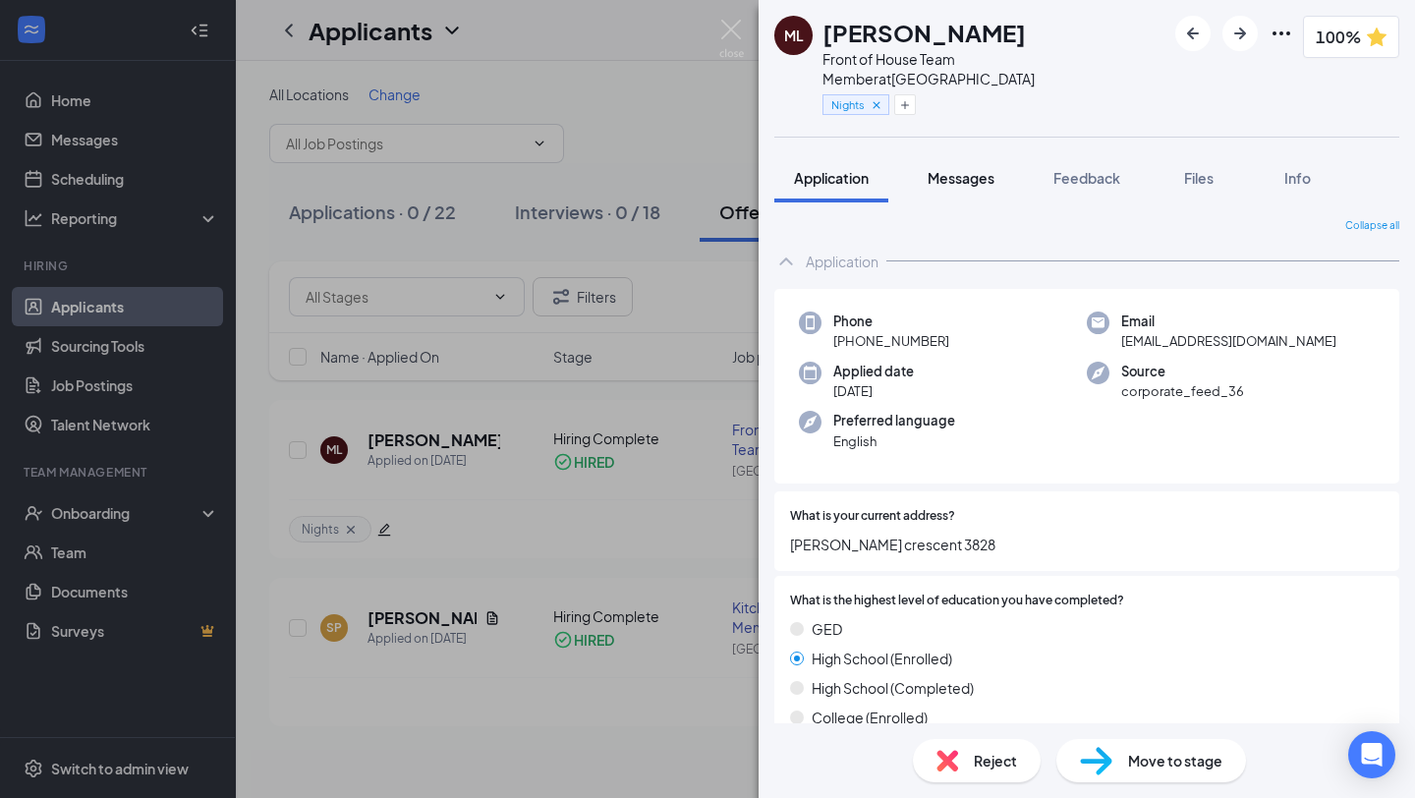
click at [976, 169] on span "Messages" at bounding box center [961, 178] width 67 height 18
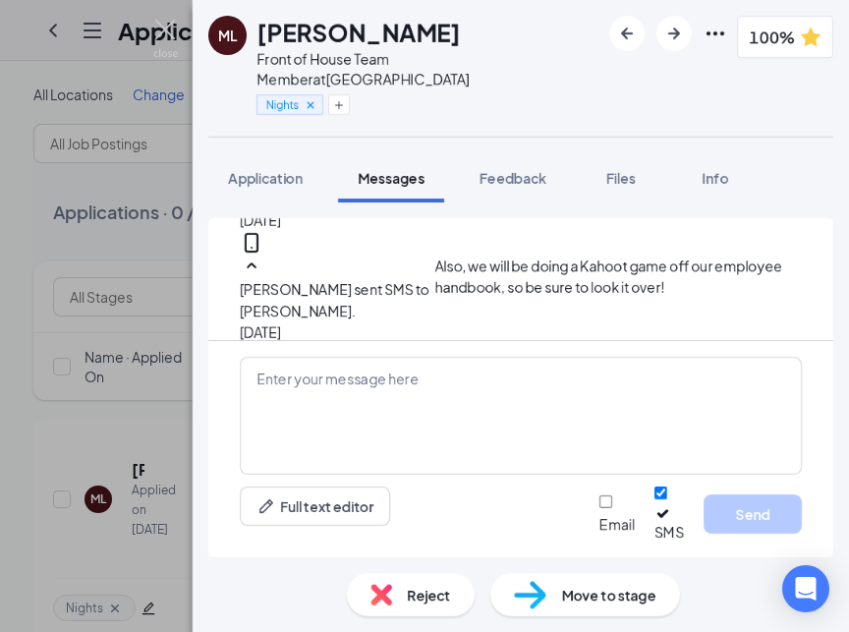
scroll to position [878, 0]
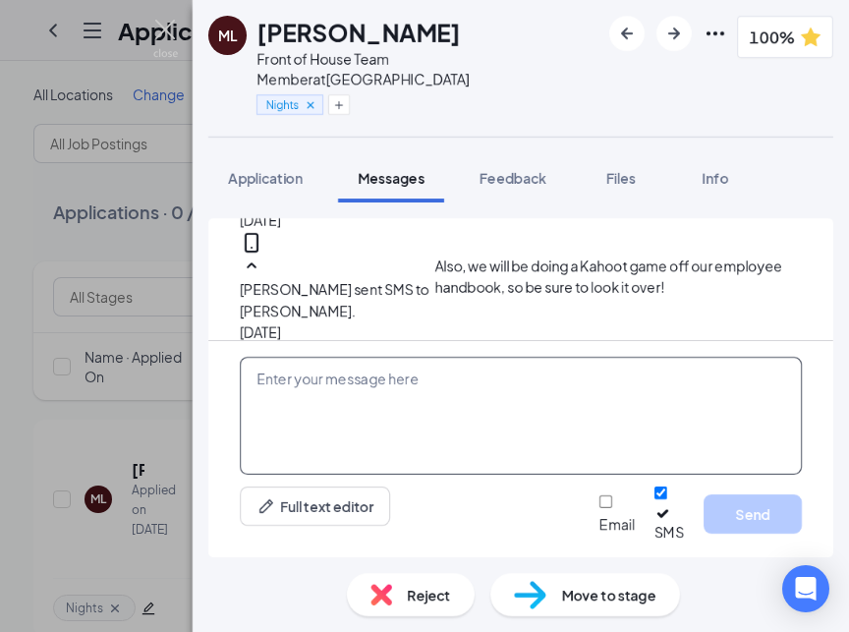
click at [537, 402] on textarea at bounding box center [521, 416] width 562 height 118
click at [318, 401] on textarea at bounding box center [521, 416] width 562 height 118
paste textarea "Dear Team Member, We have received your notice of your last day to work with us…"
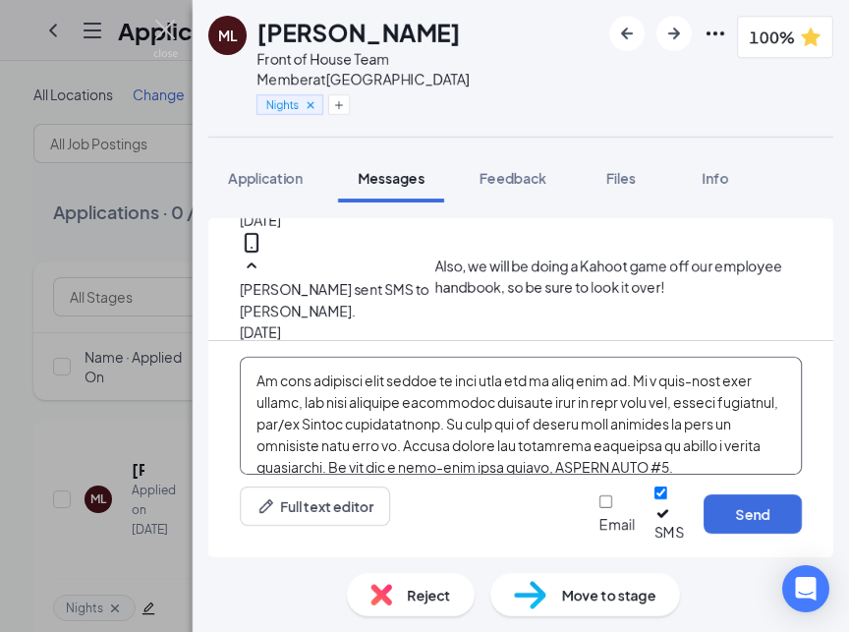
scroll to position [0, 0]
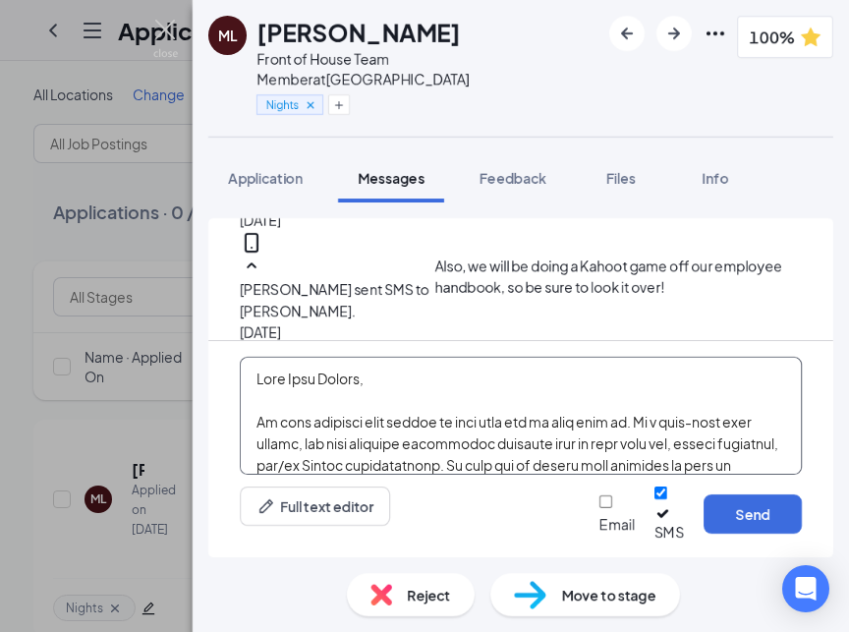
click at [380, 391] on textarea at bounding box center [521, 416] width 562 height 118
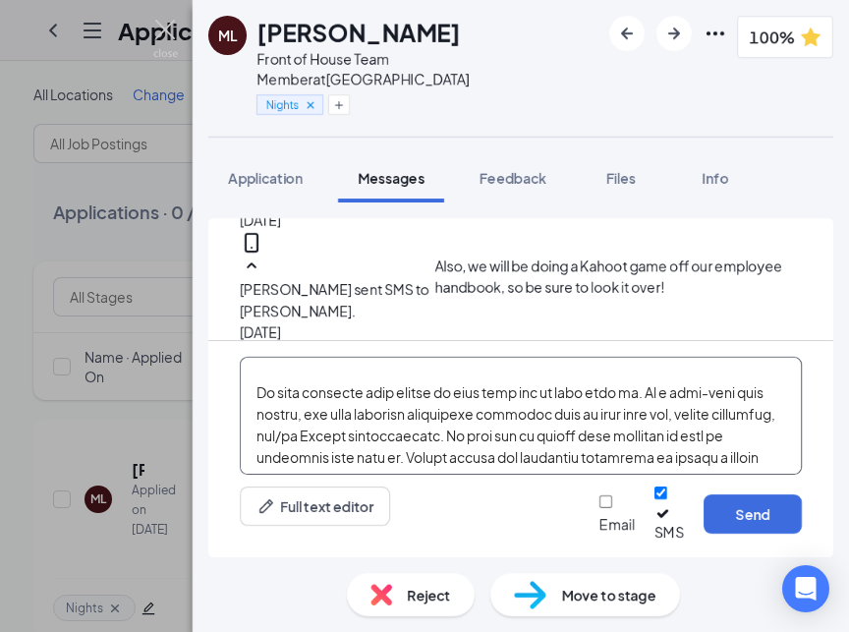
scroll to position [28, 0]
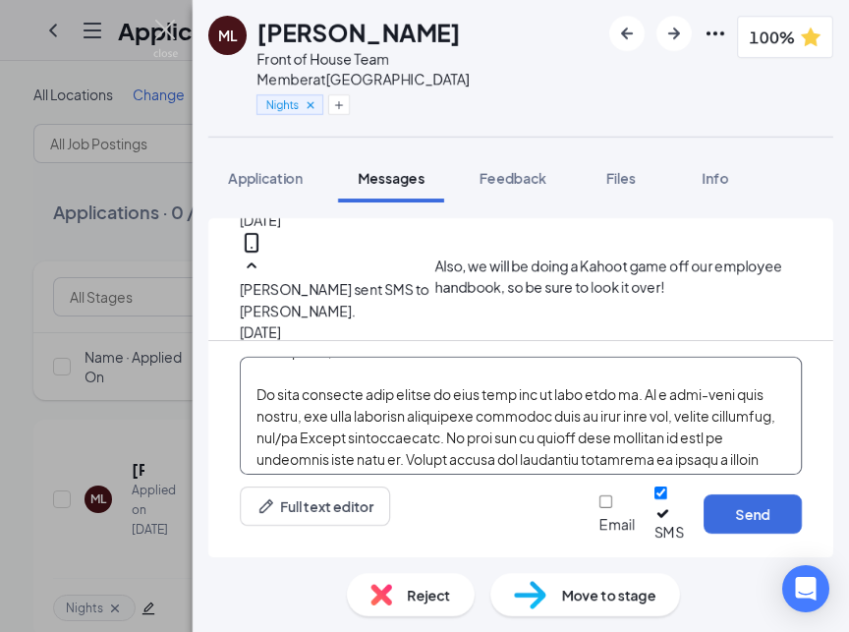
click at [734, 410] on textarea at bounding box center [521, 416] width 562 height 118
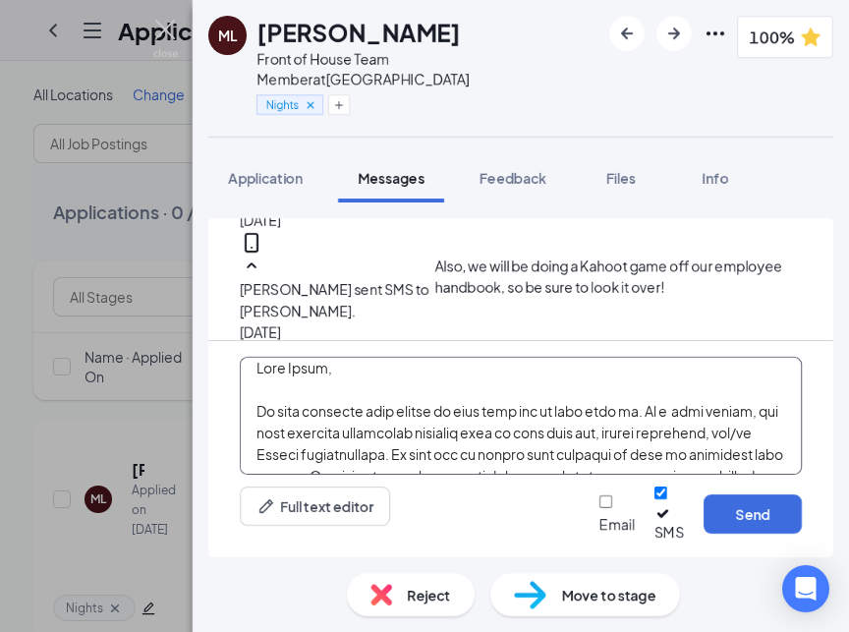
scroll to position [0, 0]
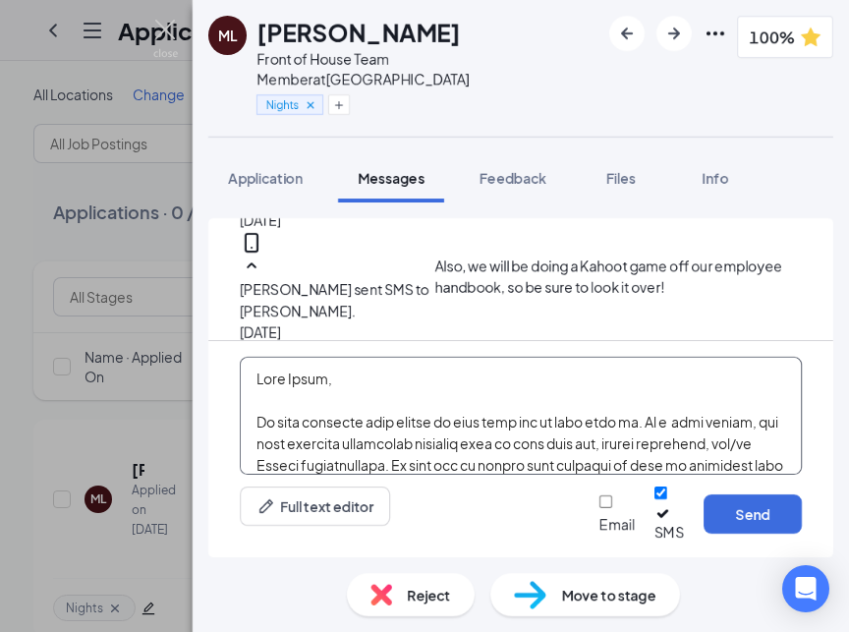
drag, startPoint x: 320, startPoint y: 455, endPoint x: 256, endPoint y: 435, distance: 67.8
click at [256, 435] on textarea at bounding box center [521, 416] width 562 height 118
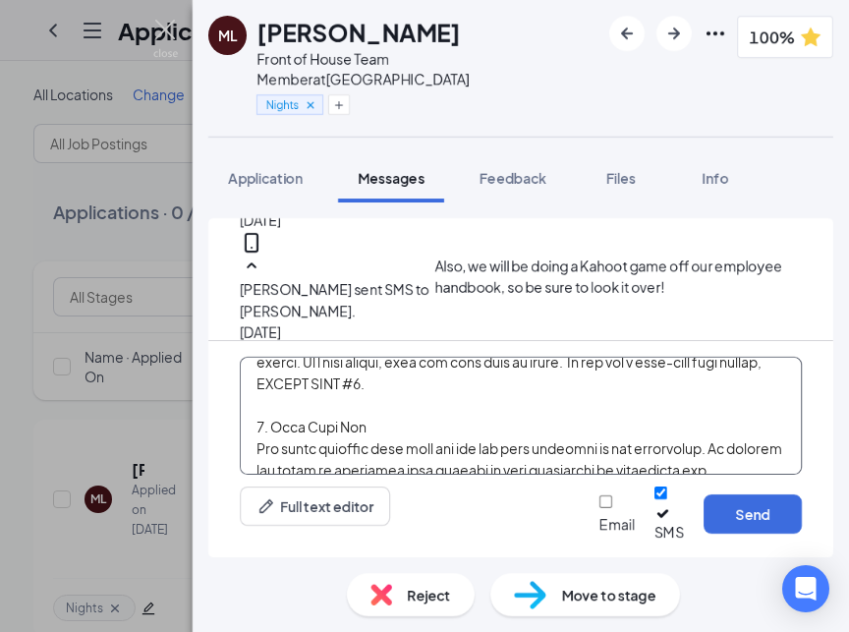
scroll to position [75, 0]
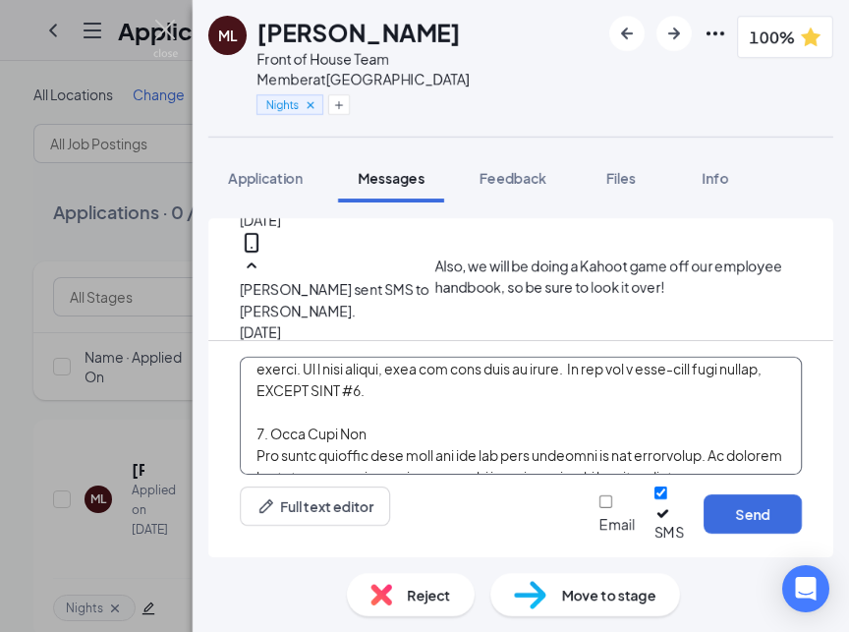
drag, startPoint x: 636, startPoint y: 382, endPoint x: 645, endPoint y: 425, distance: 43.2
click at [645, 425] on textarea at bounding box center [521, 416] width 562 height 118
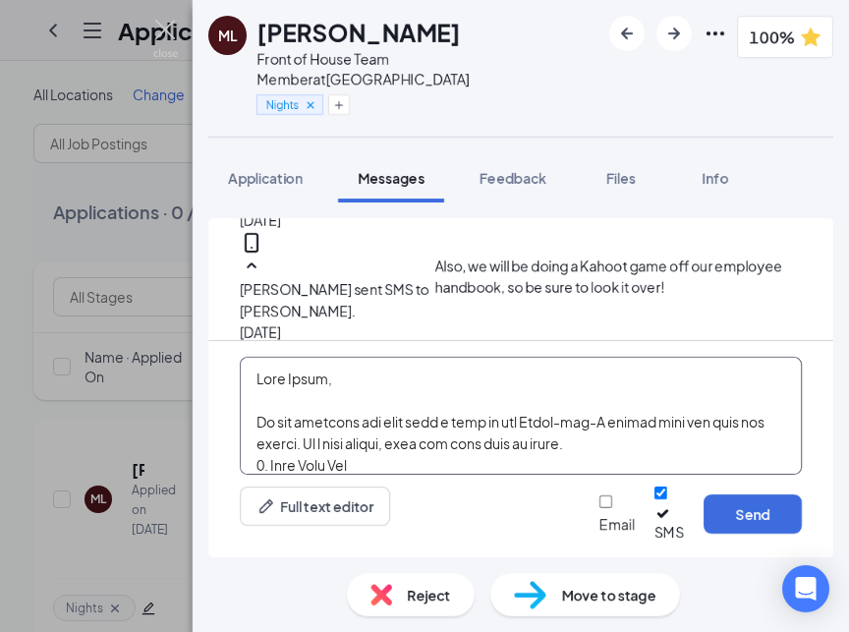
scroll to position [43, 0]
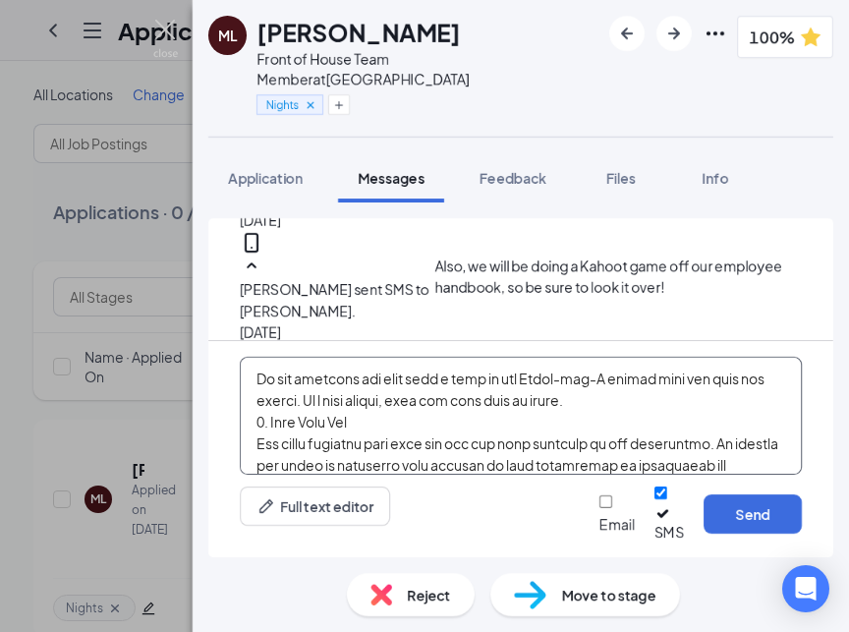
drag, startPoint x: 326, startPoint y: 392, endPoint x: 269, endPoint y: 418, distance: 62.5
click at [269, 418] on textarea at bounding box center [521, 416] width 562 height 118
click at [383, 438] on textarea at bounding box center [521, 416] width 562 height 118
click at [625, 416] on textarea at bounding box center [521, 416] width 562 height 118
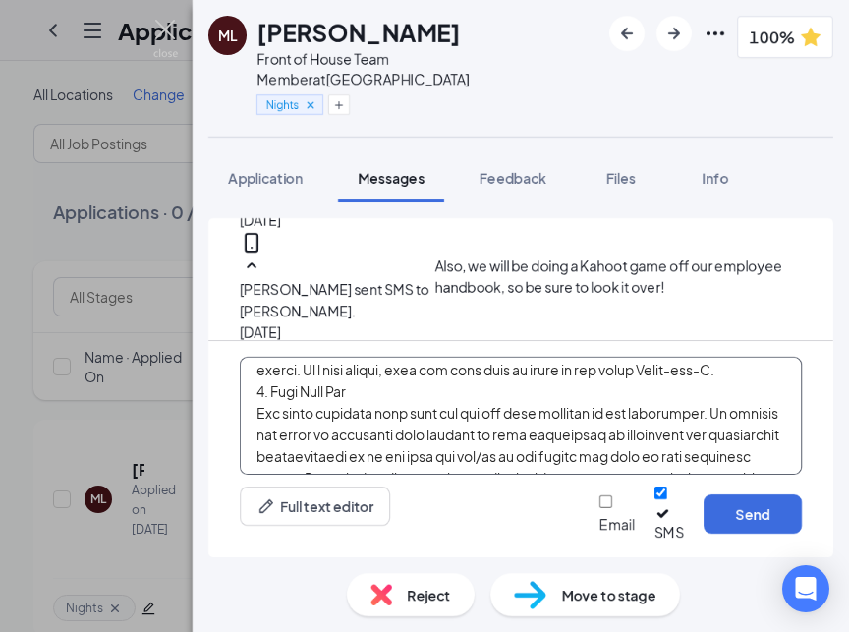
scroll to position [86, 0]
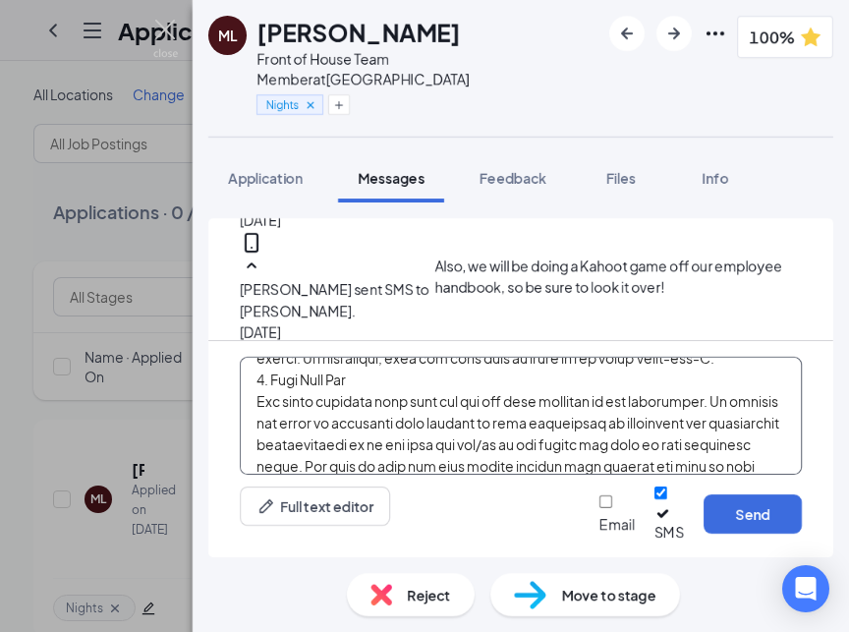
drag, startPoint x: 452, startPoint y: 442, endPoint x: 260, endPoint y: 428, distance: 192.2
click at [260, 428] on textarea at bounding box center [521, 416] width 562 height 118
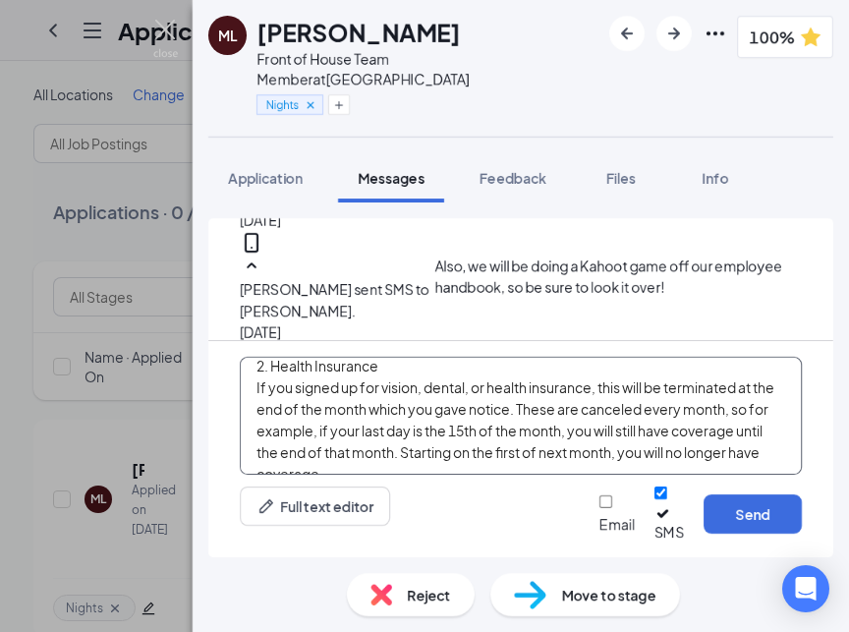
scroll to position [171, 0]
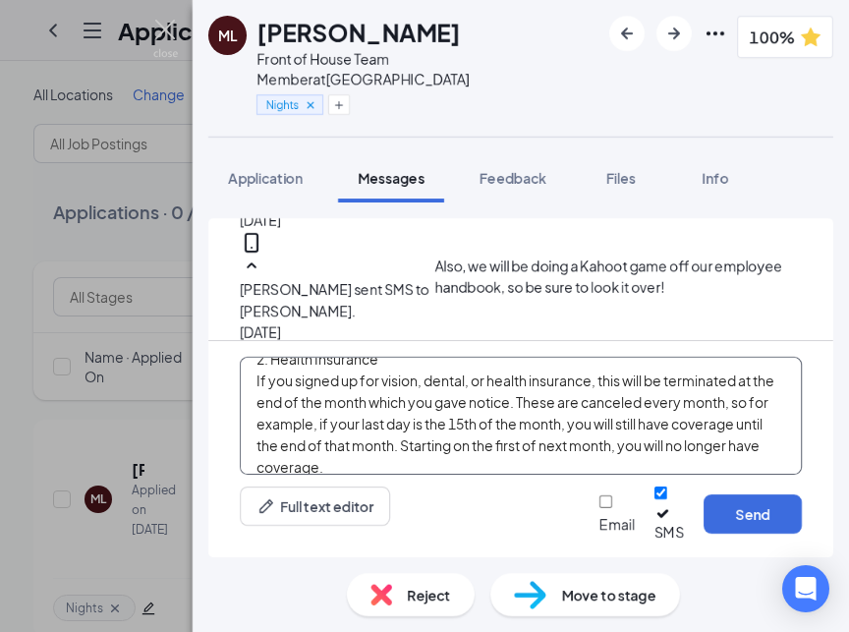
drag, startPoint x: 348, startPoint y: 475, endPoint x: 258, endPoint y: 383, distance: 127.9
click at [258, 383] on textarea "Dear [PERSON_NAME], We are grateful you have been a part of our [DEMOGRAPHIC_DA…" at bounding box center [521, 416] width 562 height 118
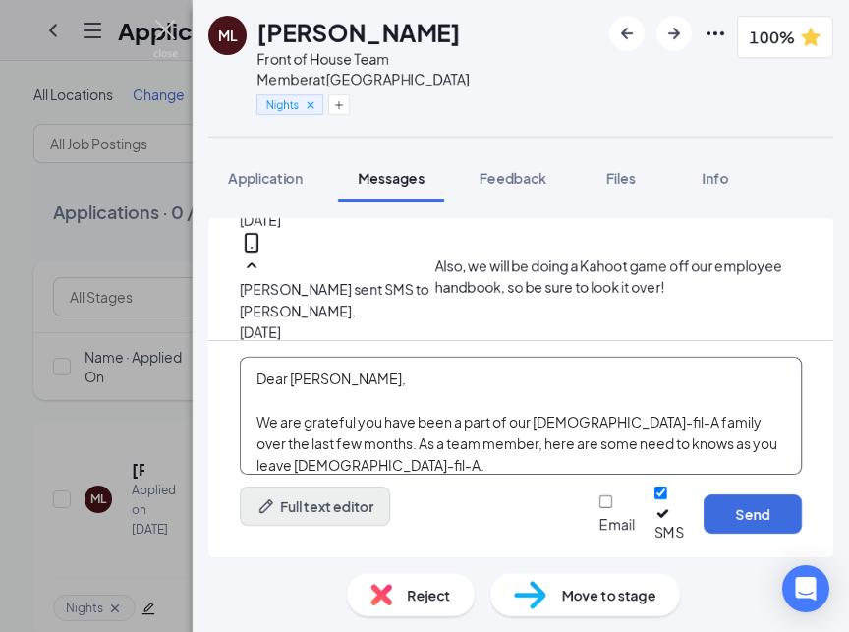
scroll to position [293, 0]
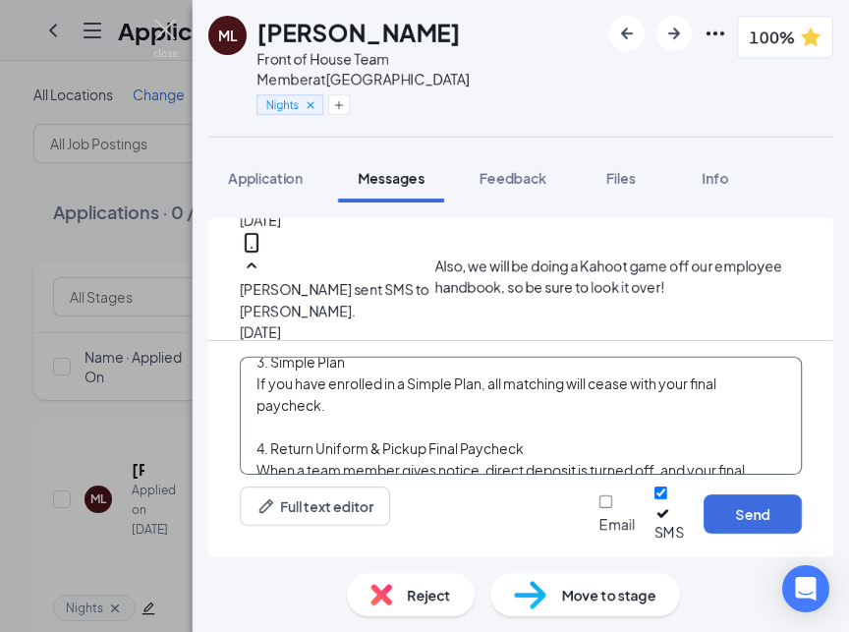
drag, startPoint x: 350, startPoint y: 437, endPoint x: 233, endPoint y: 376, distance: 131.9
click at [233, 376] on div "Dear [PERSON_NAME], We are grateful you have been a part of our [DEMOGRAPHIC_DA…" at bounding box center [520, 449] width 625 height 216
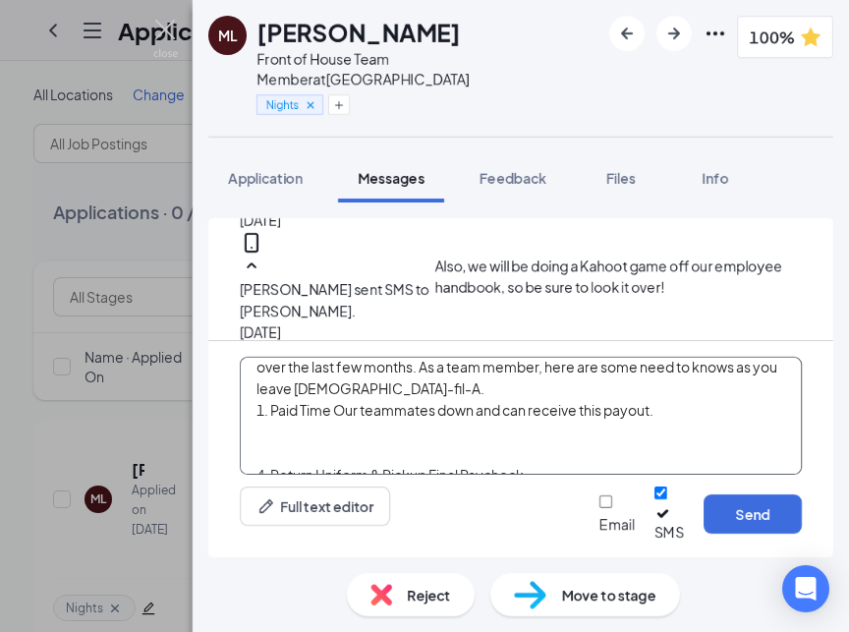
scroll to position [73, 0]
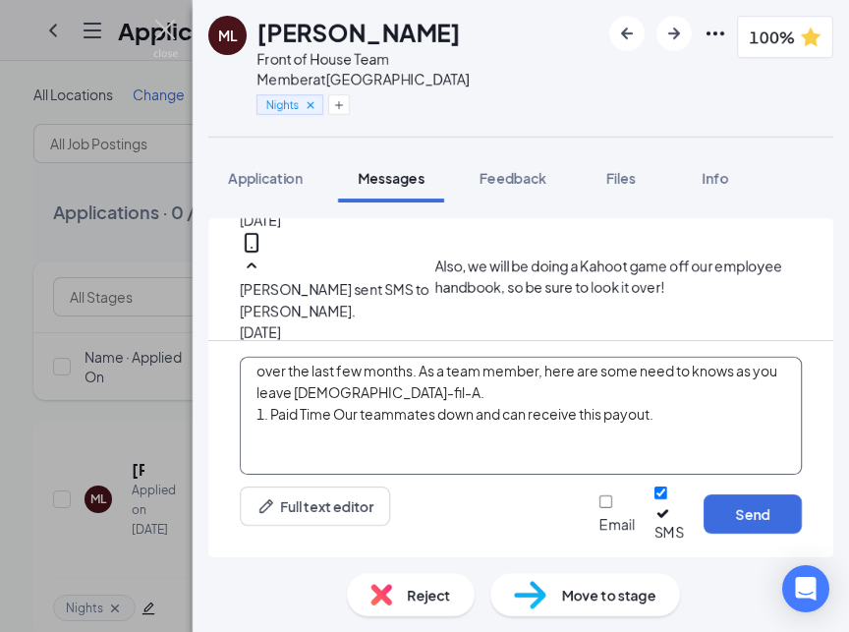
drag, startPoint x: 668, startPoint y: 432, endPoint x: 352, endPoint y: 415, distance: 316.9
click at [352, 415] on textarea "Dear [PERSON_NAME], We are grateful you have been a part of our [DEMOGRAPHIC_DA…" at bounding box center [521, 416] width 562 height 118
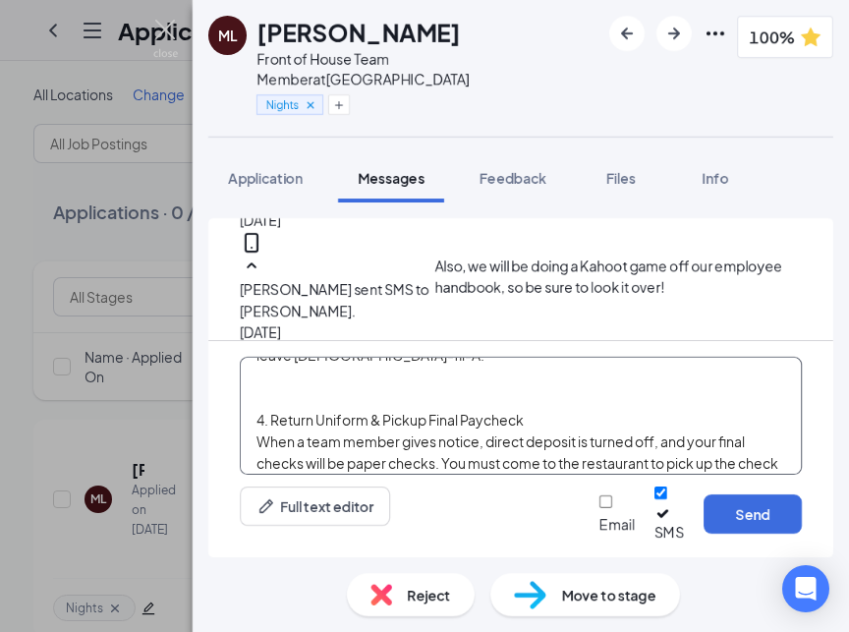
scroll to position [113, 0]
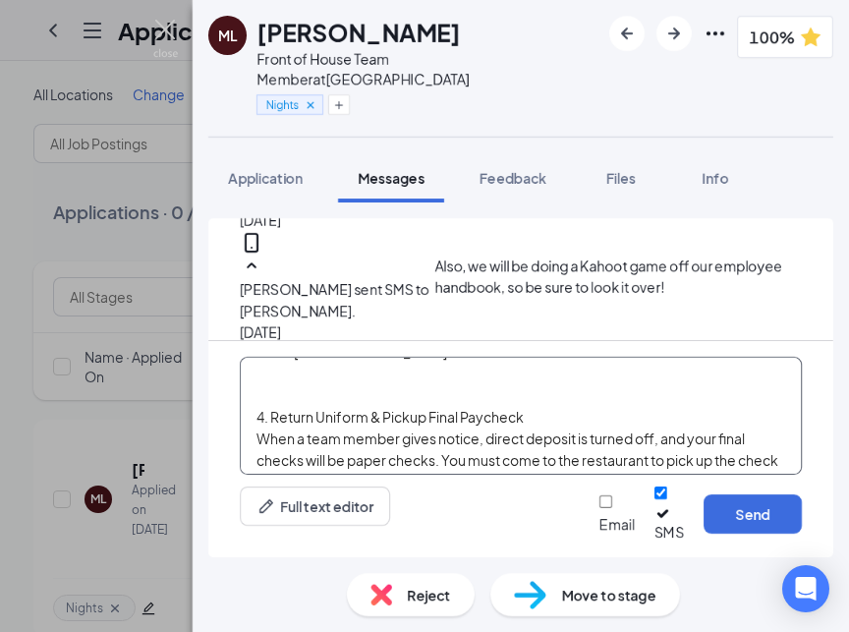
click at [268, 433] on textarea "Dear [PERSON_NAME], We are grateful you have been a part of our [DEMOGRAPHIC_DA…" at bounding box center [521, 416] width 562 height 118
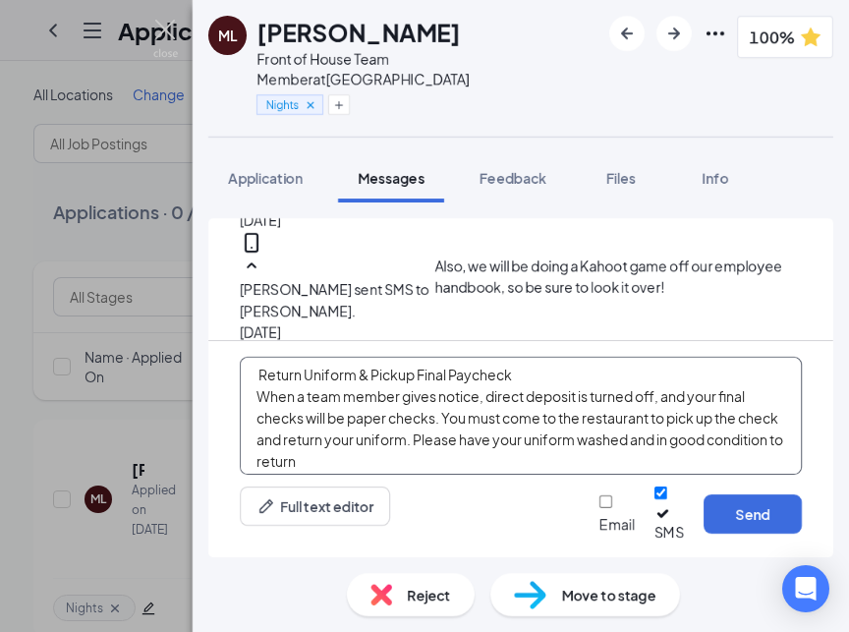
scroll to position [142, 0]
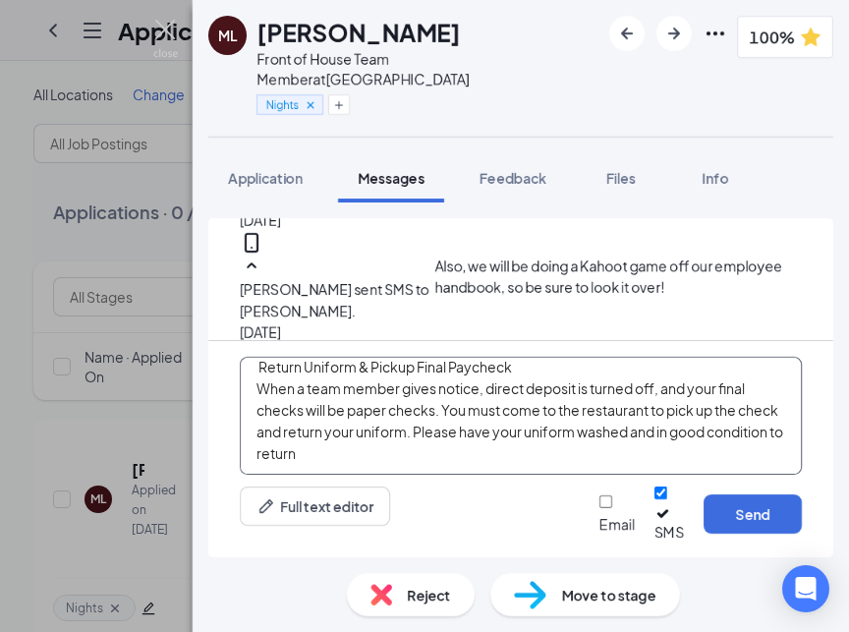
click at [397, 471] on textarea "Dear [PERSON_NAME], We are grateful you have been a part of our [DEMOGRAPHIC_DA…" at bounding box center [521, 416] width 562 height 118
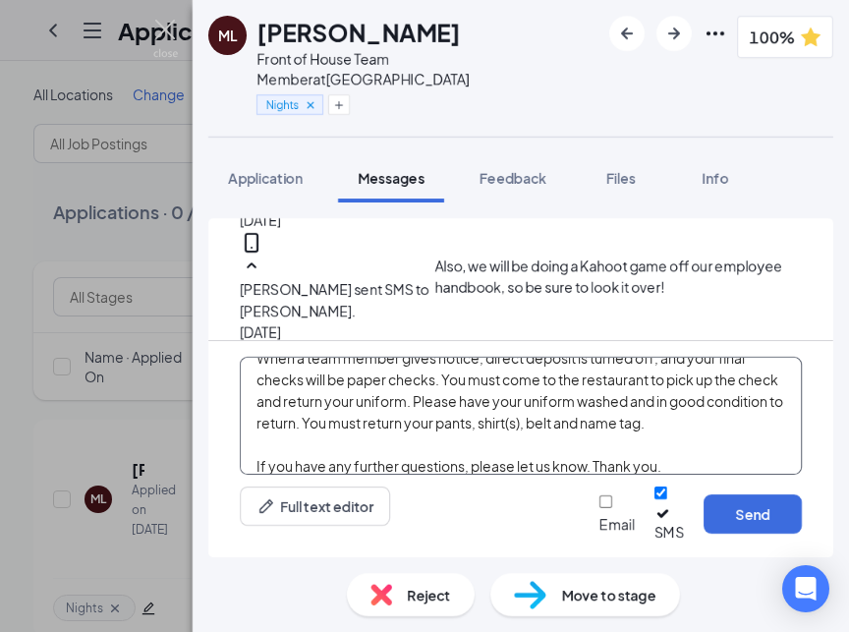
type textarea "Dear [PERSON_NAME], We are grateful you have been a part of our [DEMOGRAPHIC_DA…"
click at [599, 508] on input "Email" at bounding box center [605, 501] width 13 height 13
checkbox input "true"
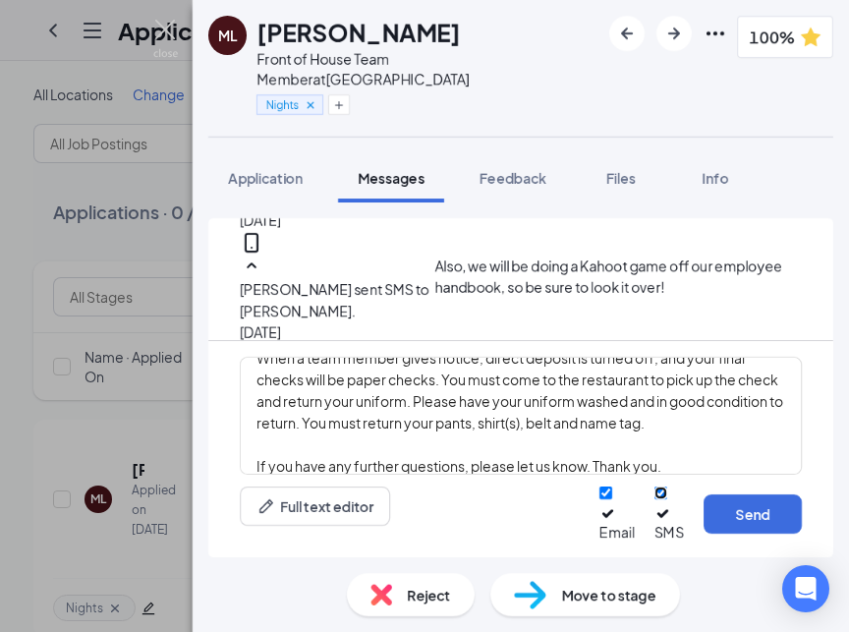
click at [655, 499] on input "SMS" at bounding box center [661, 492] width 13 height 13
checkbox input "false"
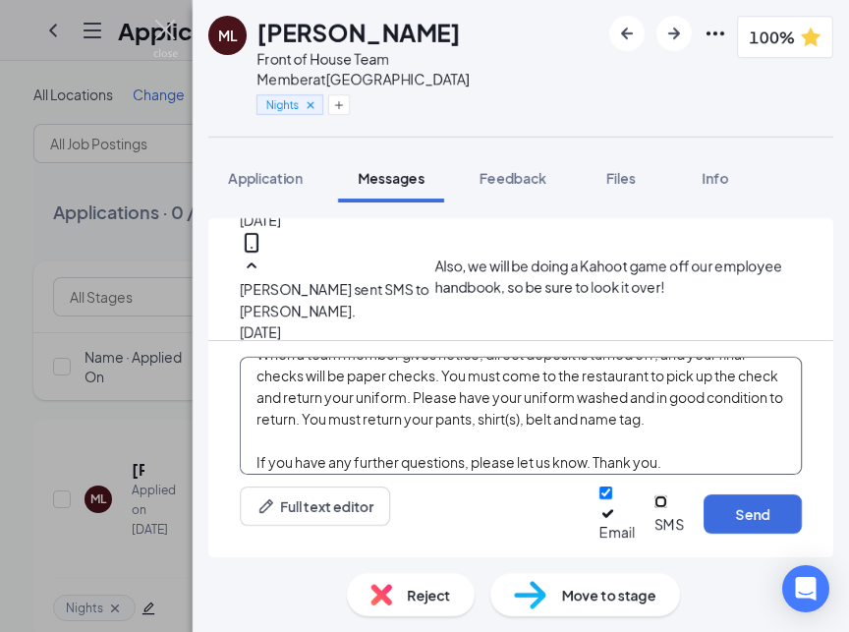
scroll to position [185, 0]
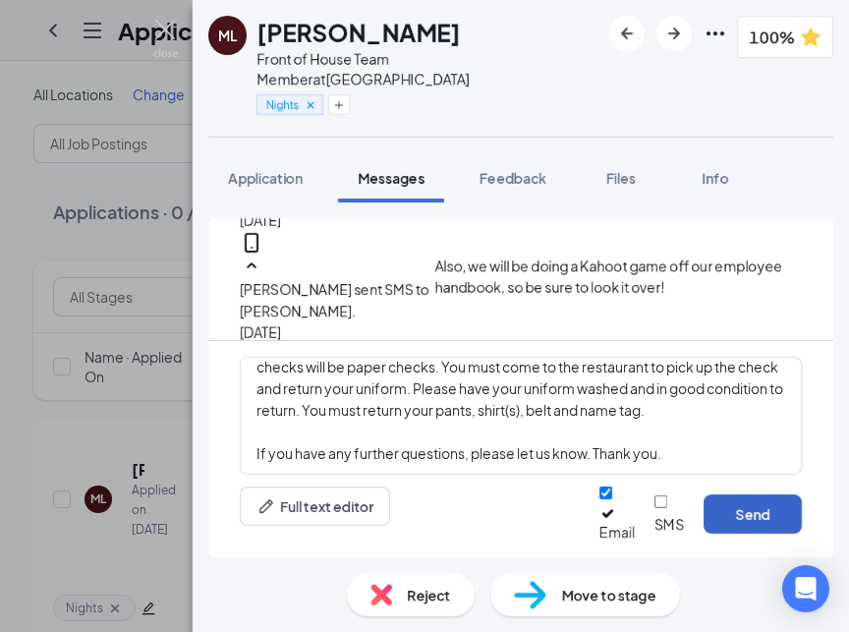
click at [762, 518] on button "Send" at bounding box center [753, 513] width 98 height 39
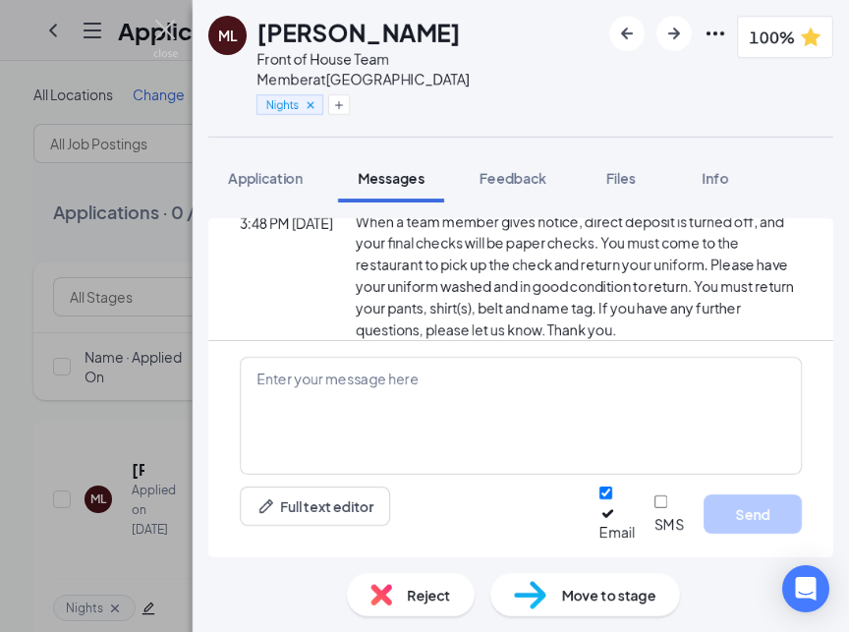
scroll to position [1494, 0]
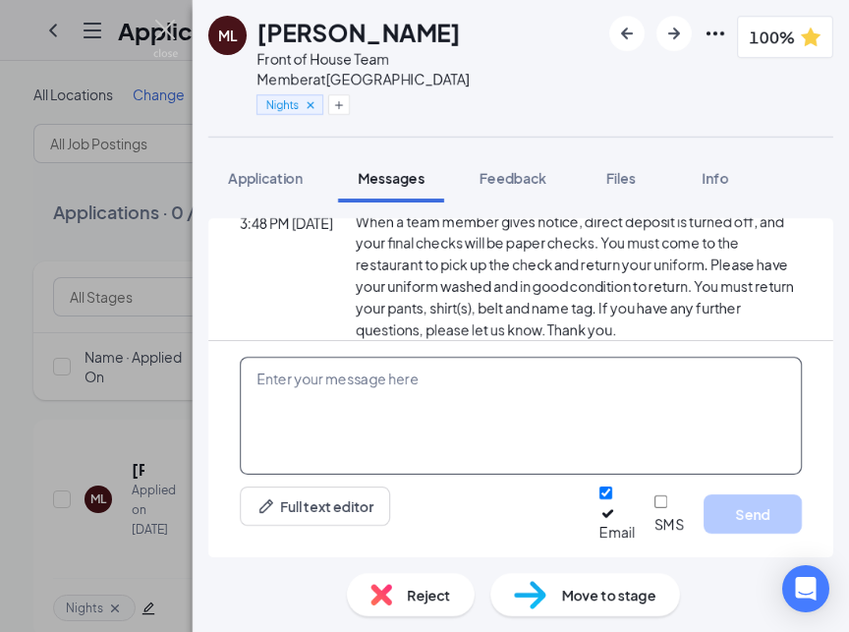
click at [341, 415] on textarea at bounding box center [521, 416] width 562 height 118
paste textarea "We have sent you an important email about your final paycheck, uniforms & benef…"
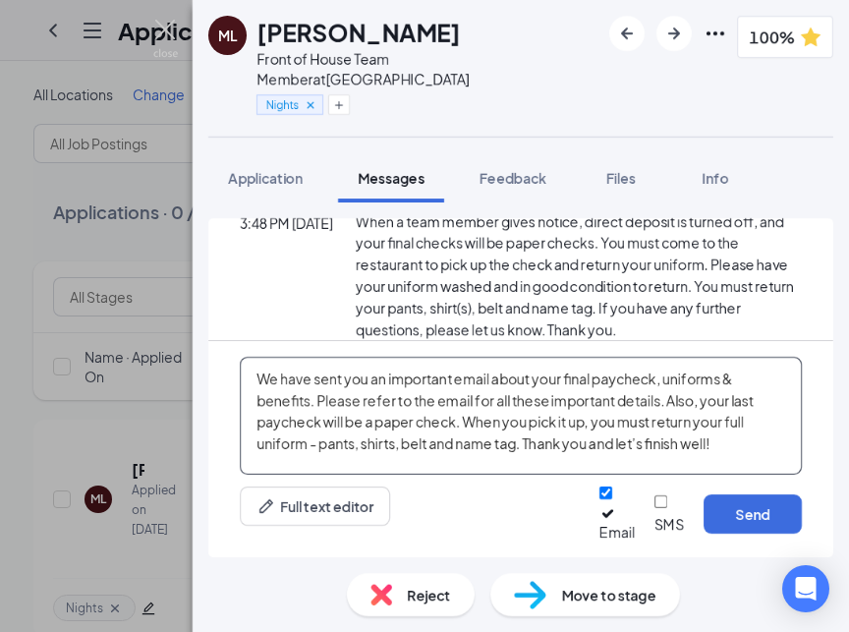
drag, startPoint x: 725, startPoint y: 459, endPoint x: 593, endPoint y: 462, distance: 132.7
click at [593, 462] on textarea "We have sent you an important email about your final paycheck, uniforms & benef…" at bounding box center [521, 416] width 562 height 118
type textarea "We have sent you an important email about your final paycheck, uniforms & benef…"
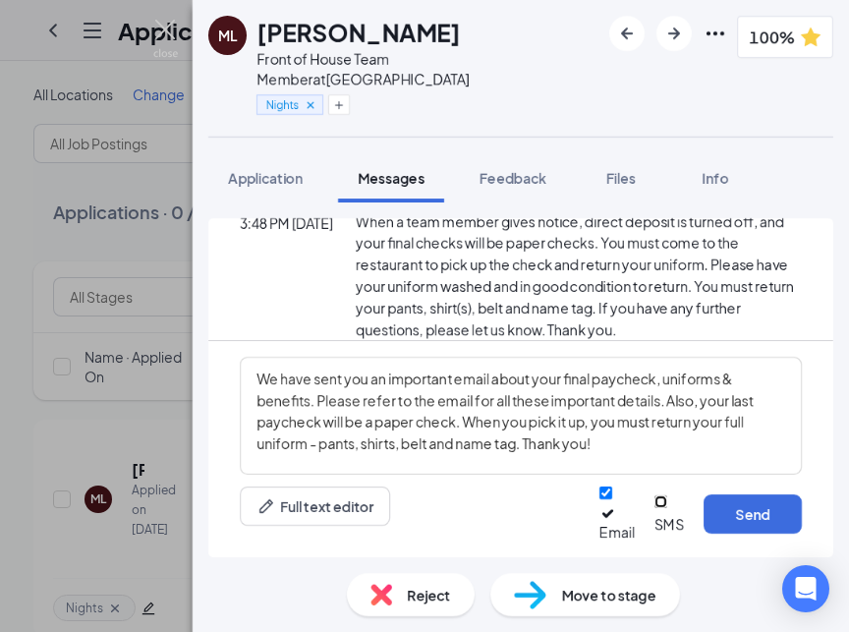
click at [655, 508] on input "SMS" at bounding box center [661, 501] width 13 height 13
checkbox input "true"
click at [599, 499] on input "Email" at bounding box center [605, 492] width 13 height 13
checkbox input "false"
click at [762, 524] on button "Send" at bounding box center [753, 513] width 98 height 39
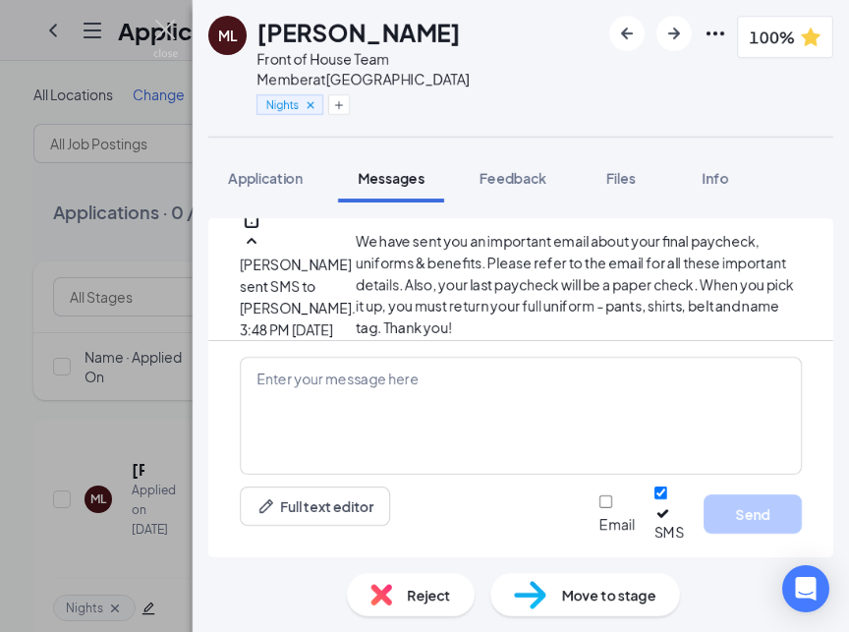
scroll to position [1728, 0]
